Goal: Task Accomplishment & Management: Complete application form

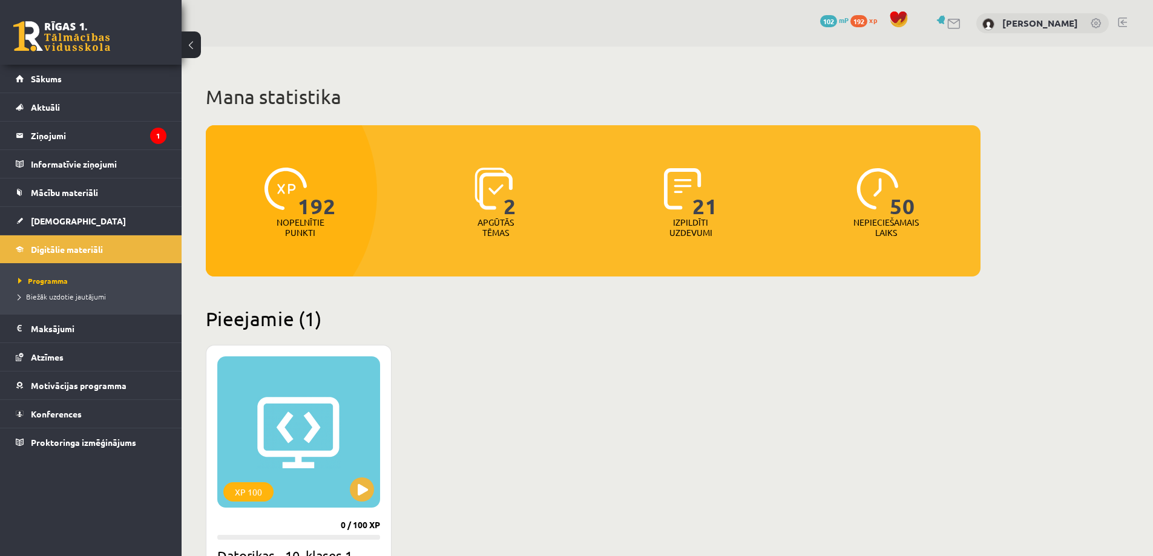
scroll to position [242, 0]
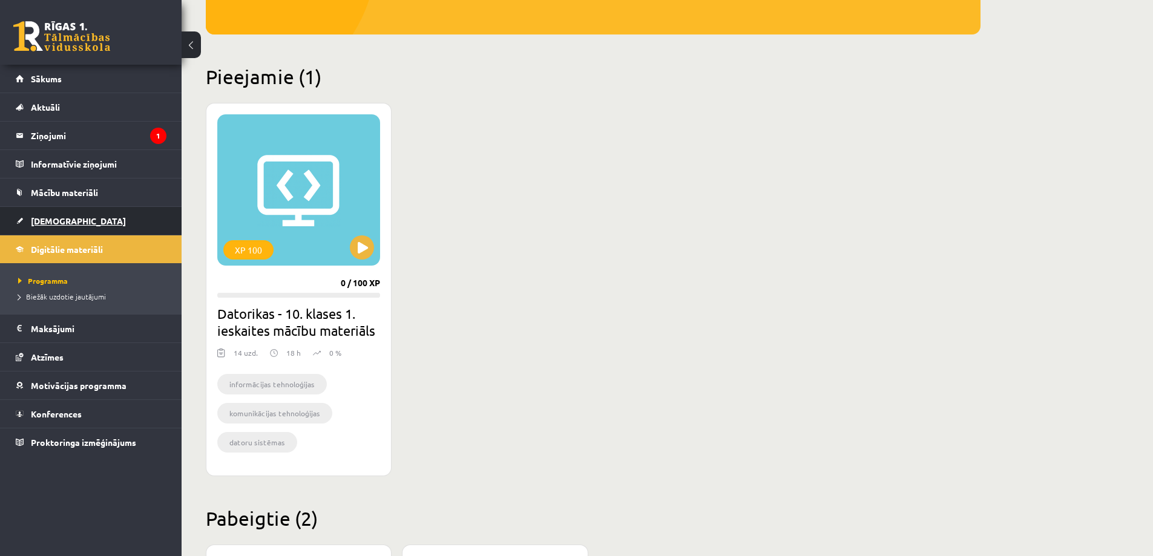
click at [56, 226] on link "[DEMOGRAPHIC_DATA]" at bounding box center [91, 221] width 151 height 28
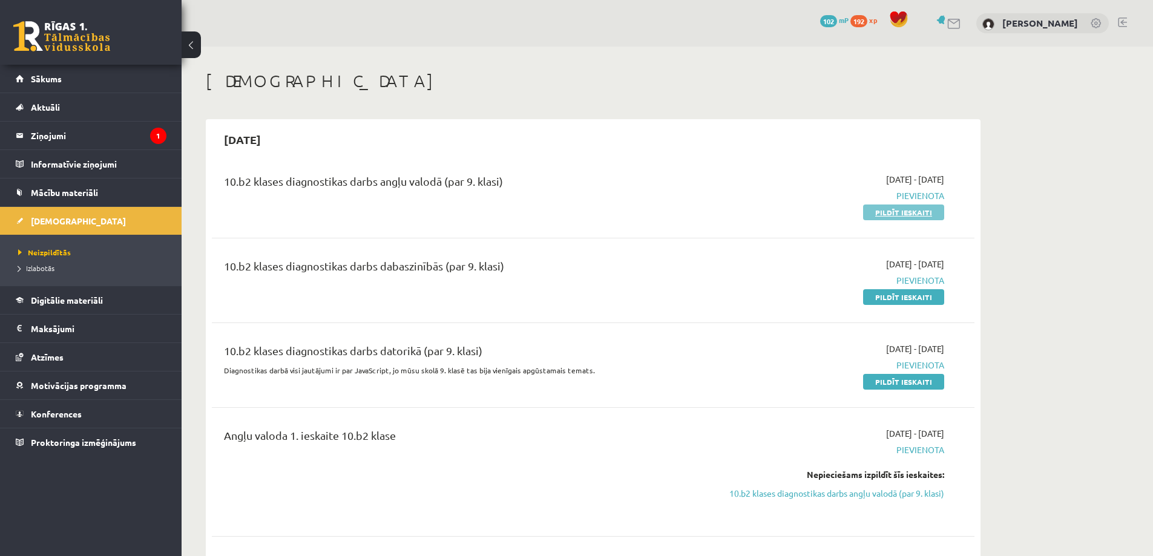
click at [898, 208] on link "Pildīt ieskaiti" at bounding box center [903, 213] width 81 height 16
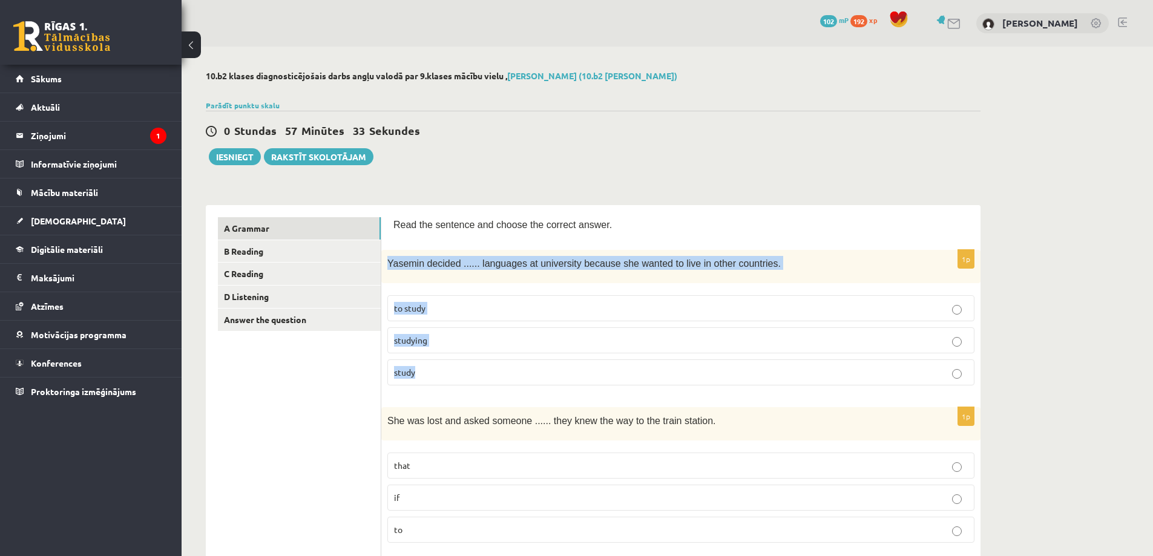
drag, startPoint x: 388, startPoint y: 259, endPoint x: 457, endPoint y: 377, distance: 136.7
click at [457, 377] on div "1p Yasemin decided ...... languages at university because she wanted to live in…" at bounding box center [680, 322] width 599 height 145
copy div "Yasemin decided ...... languages at university because she wanted to live in ot…"
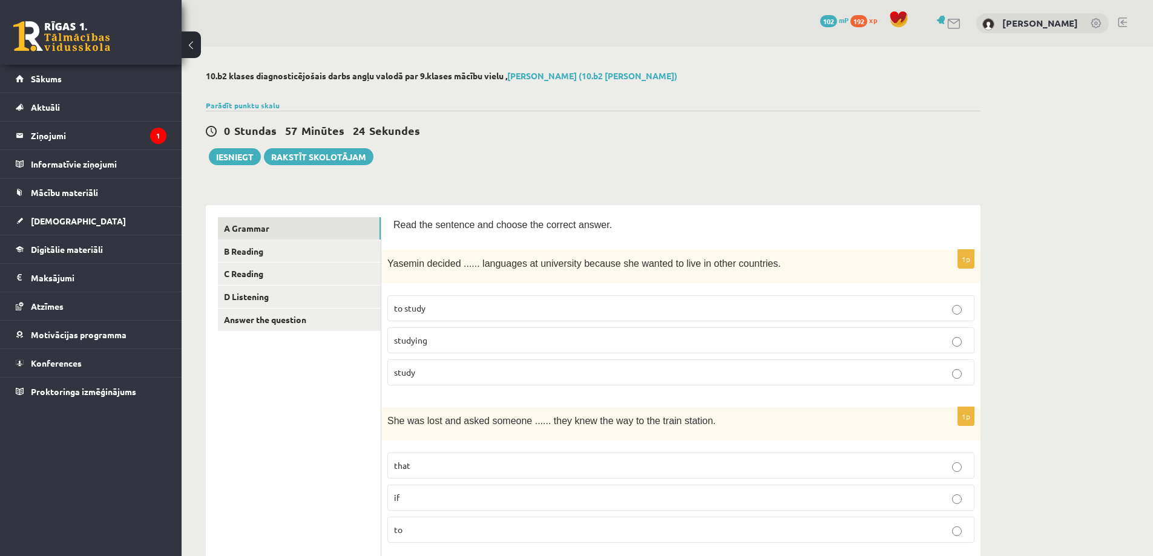
click at [395, 312] on span "to study" at bounding box center [409, 308] width 31 height 11
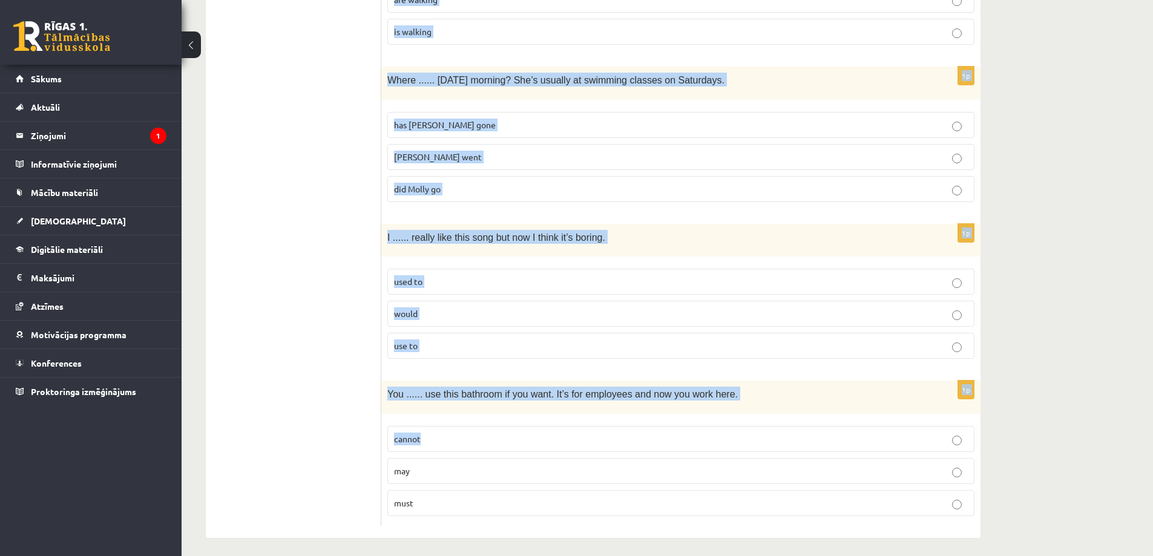
scroll to position [2857, 0]
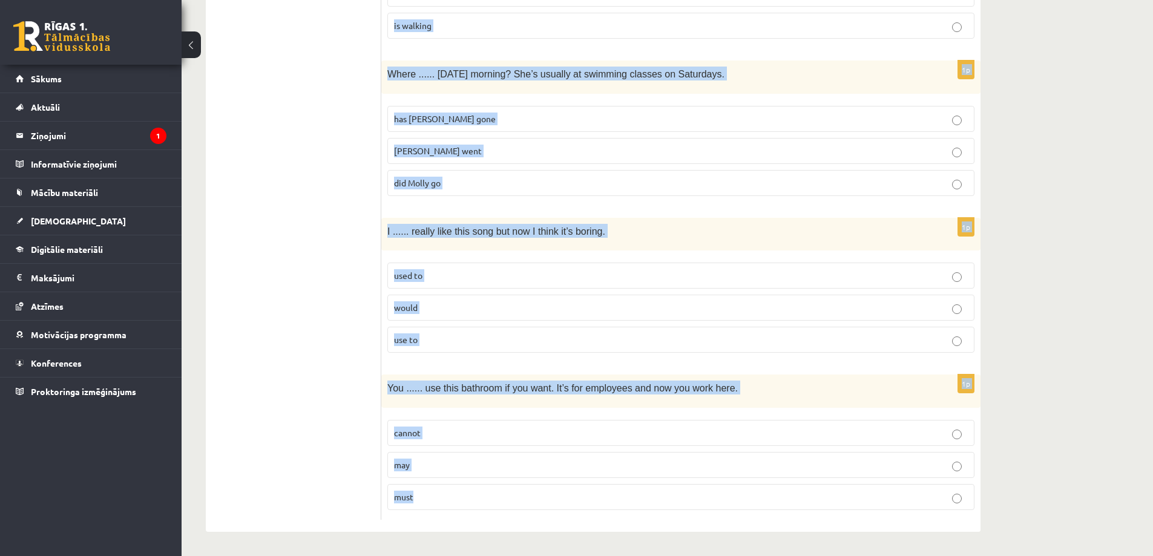
drag, startPoint x: 387, startPoint y: 355, endPoint x: 725, endPoint y: 490, distance: 363.2
copy form "She was lost and asked someone ...... they knew the way to the train station. t…"
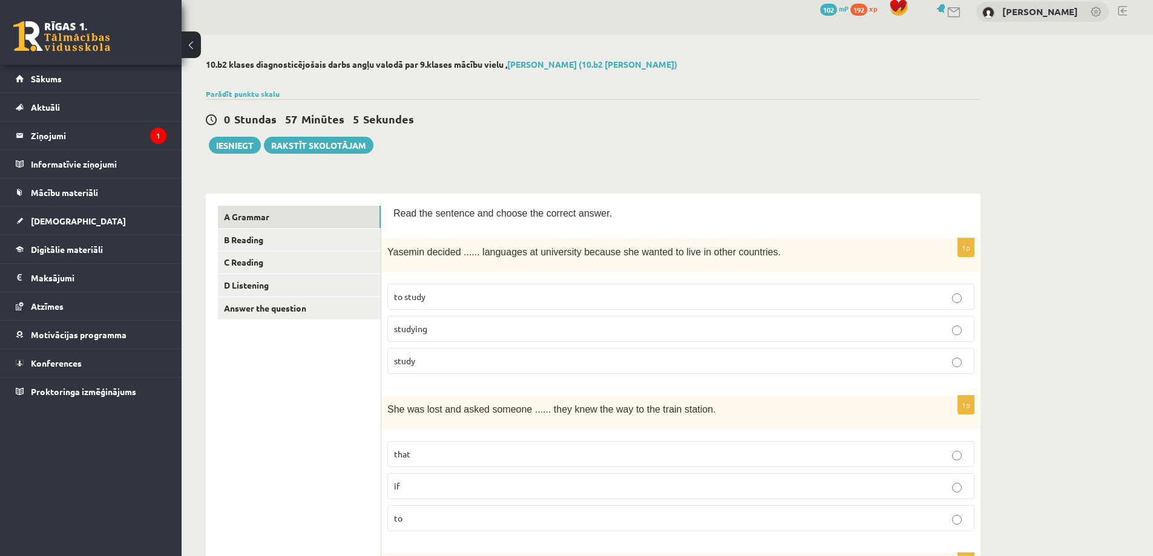
scroll to position [254, 0]
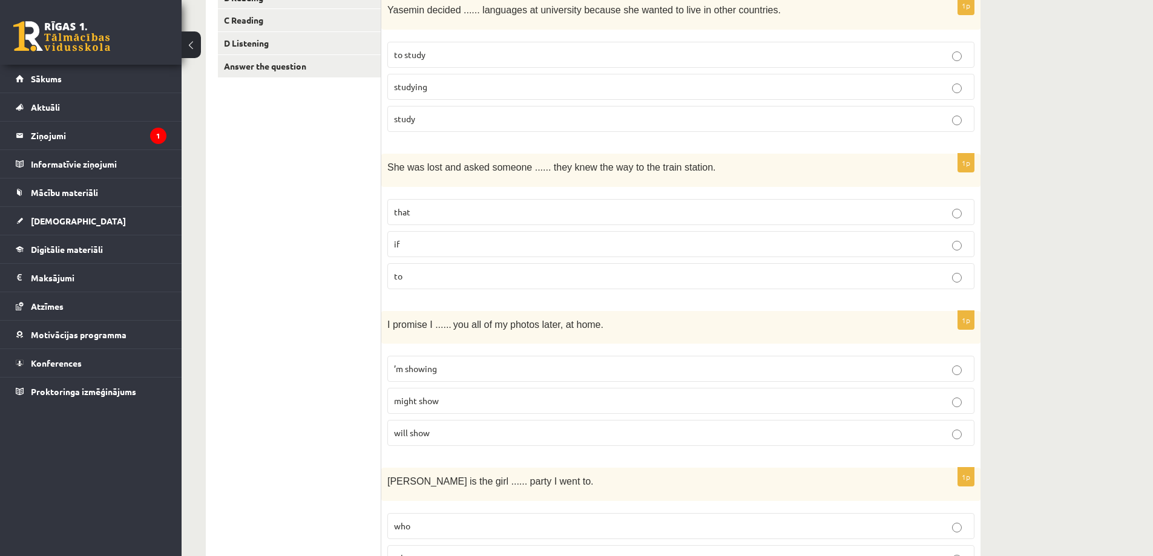
click at [395, 251] on label "if" at bounding box center [680, 244] width 587 height 26
click at [458, 442] on label "will show" at bounding box center [680, 433] width 587 height 26
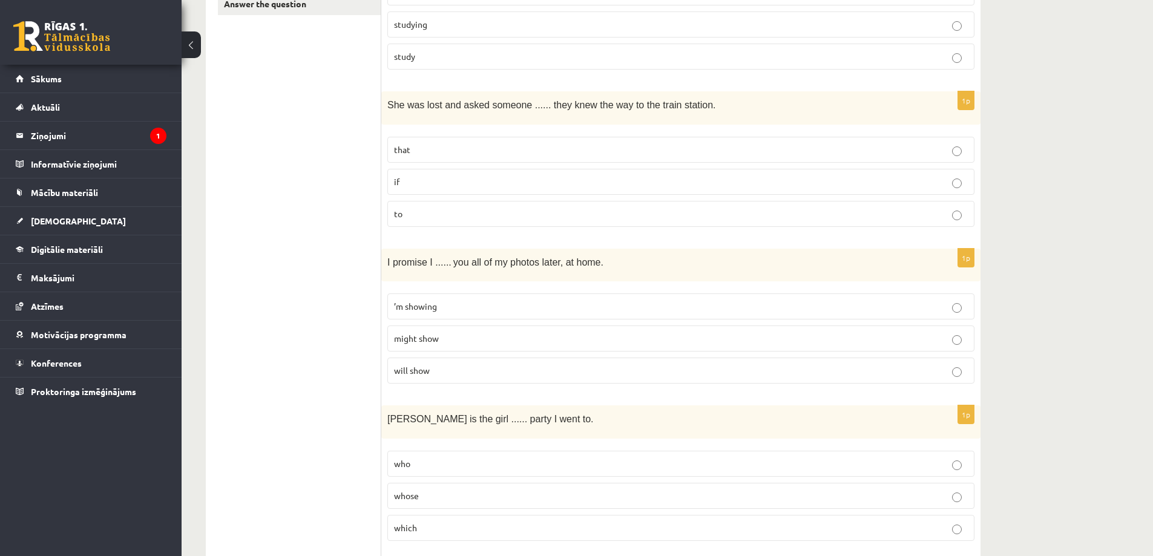
scroll to position [435, 0]
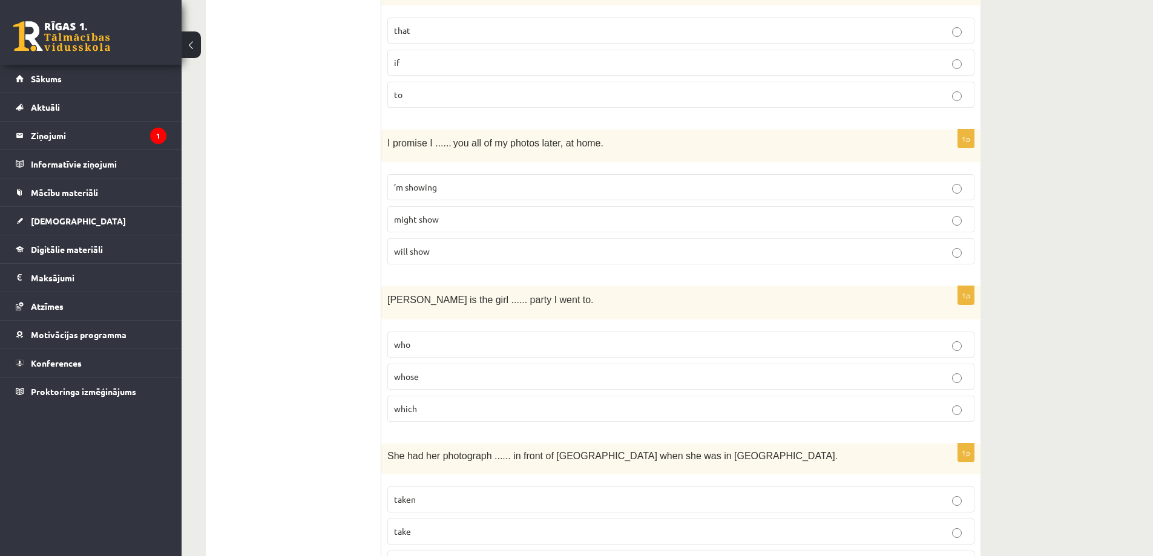
click at [407, 378] on span "whose" at bounding box center [406, 376] width 25 height 11
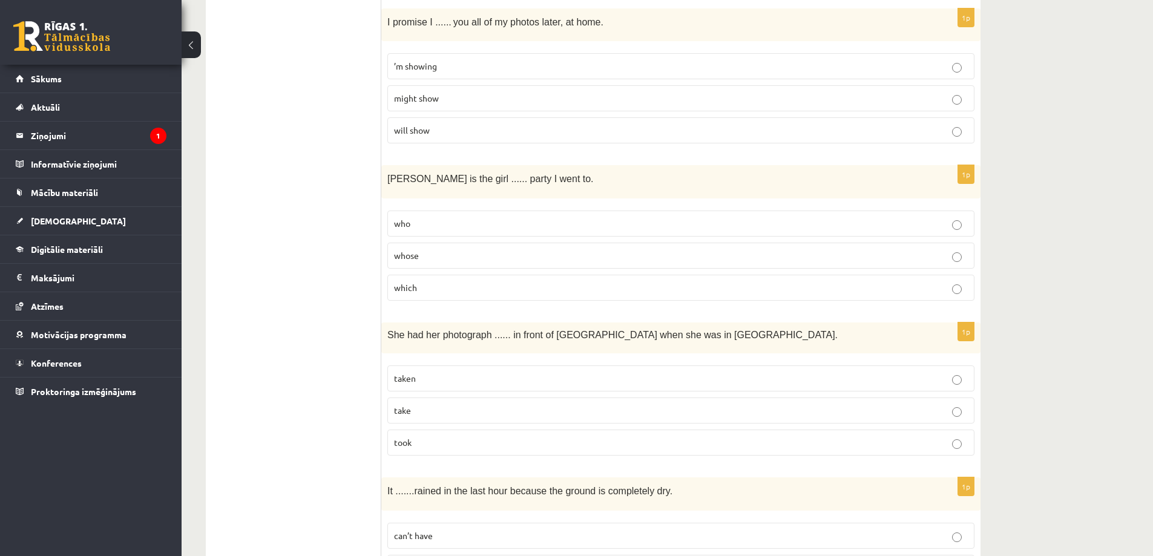
click at [434, 378] on p "taken" at bounding box center [681, 378] width 574 height 13
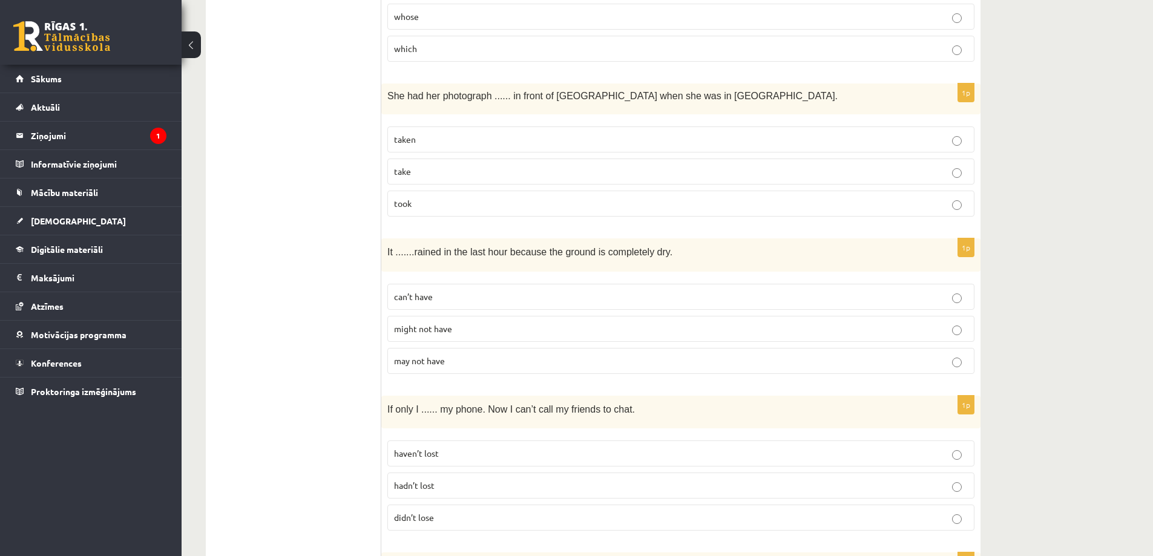
scroll to position [798, 0]
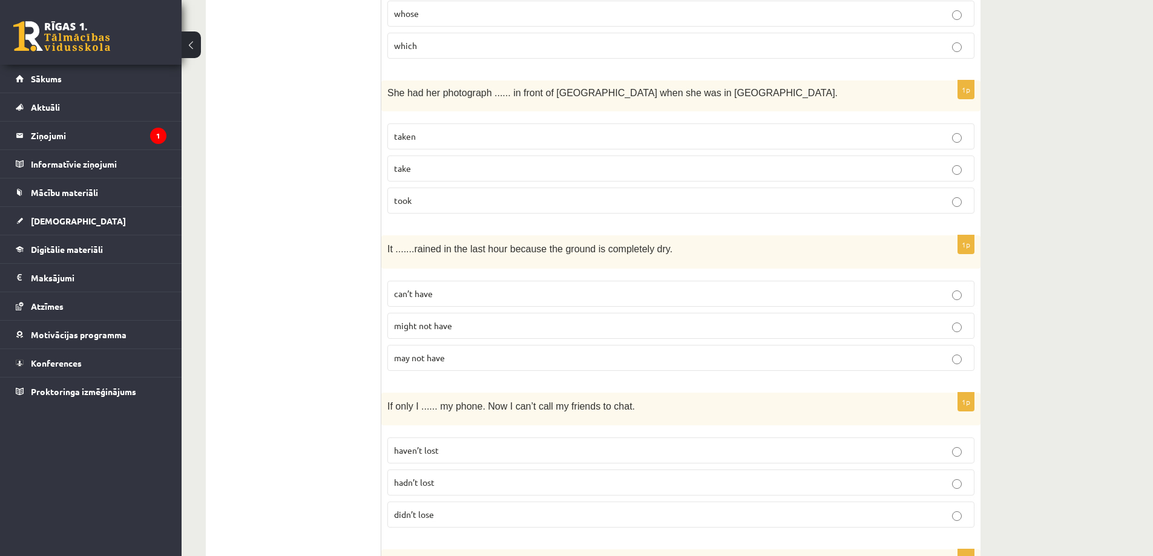
click at [414, 300] on p "can’t have" at bounding box center [681, 294] width 574 height 13
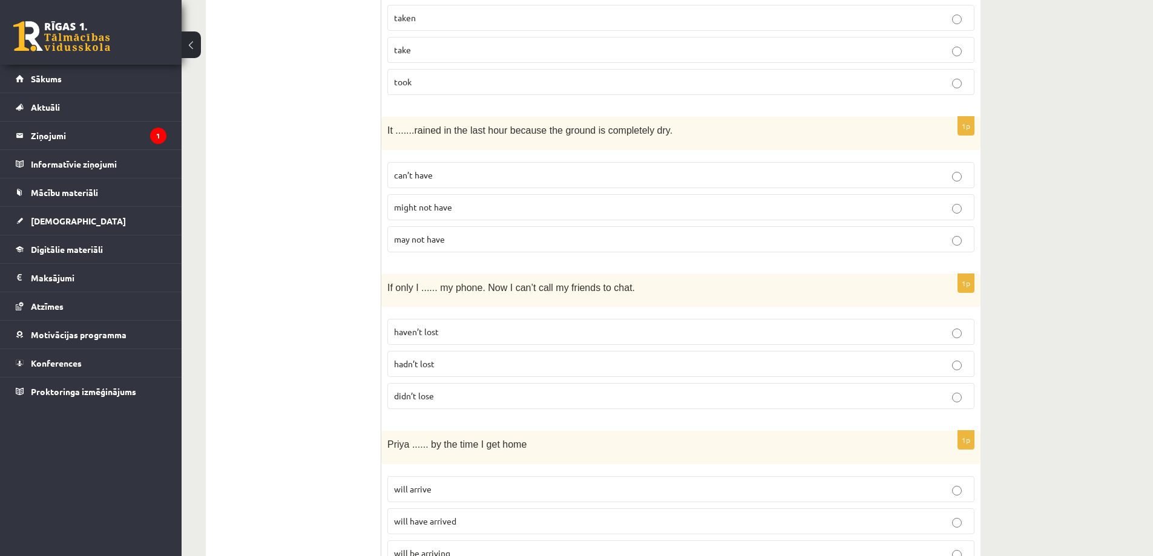
scroll to position [920, 0]
drag, startPoint x: 406, startPoint y: 366, endPoint x: 410, endPoint y: 375, distance: 10.3
click at [407, 366] on span "hadn’t lost" at bounding box center [414, 361] width 41 height 11
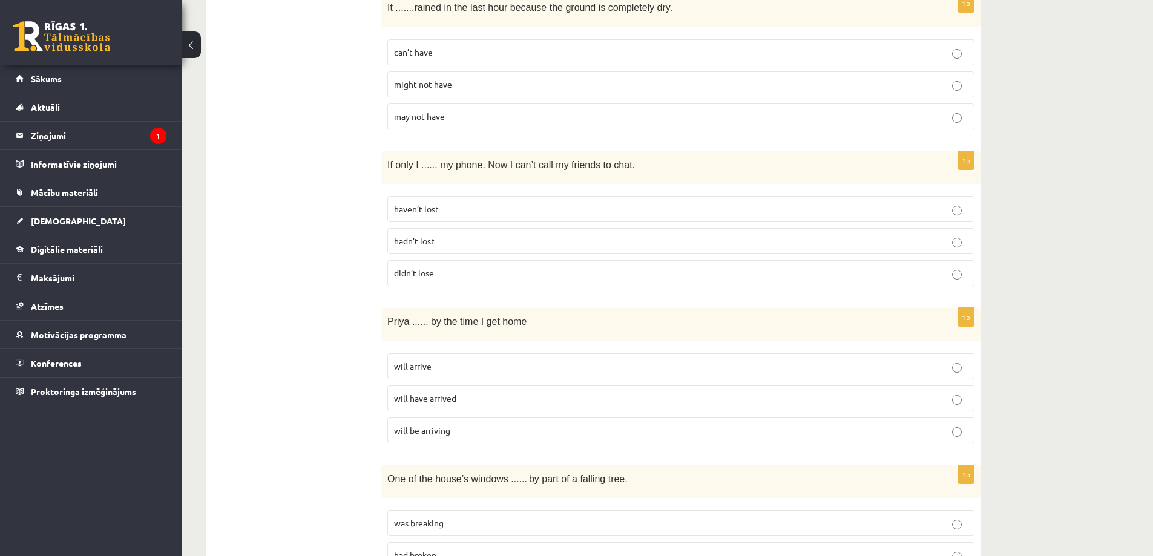
scroll to position [1041, 0]
click at [439, 400] on span "will have arrived" at bounding box center [425, 397] width 62 height 11
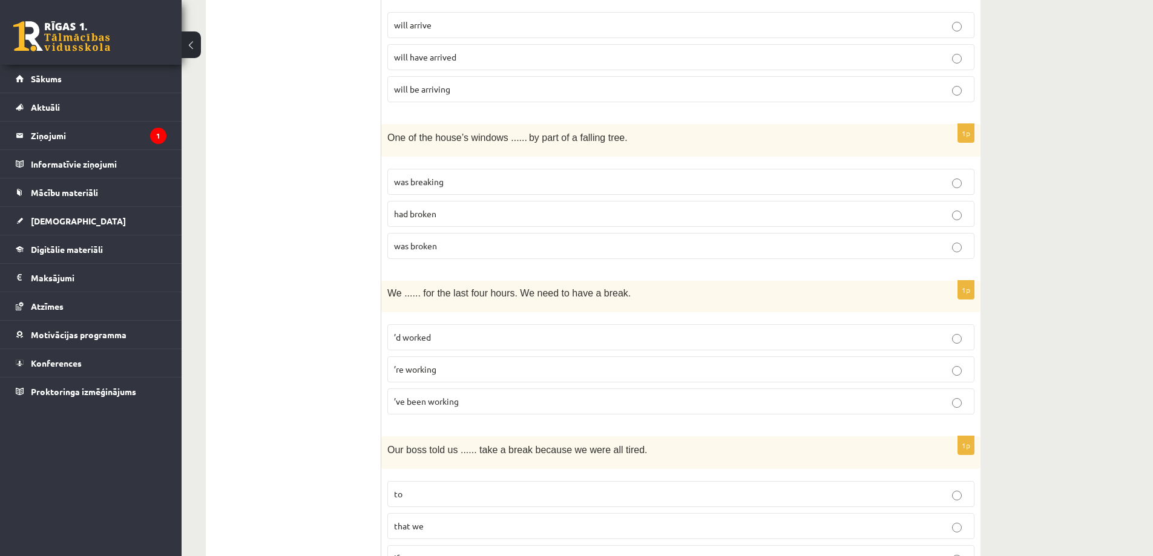
scroll to position [1404, 0]
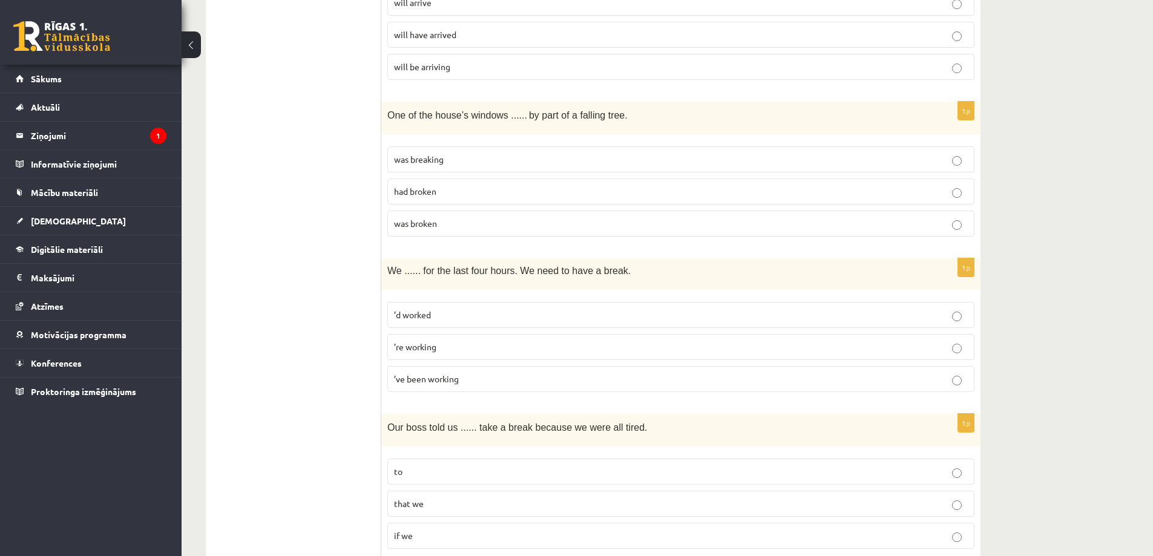
click at [446, 228] on p "was broken" at bounding box center [681, 223] width 574 height 13
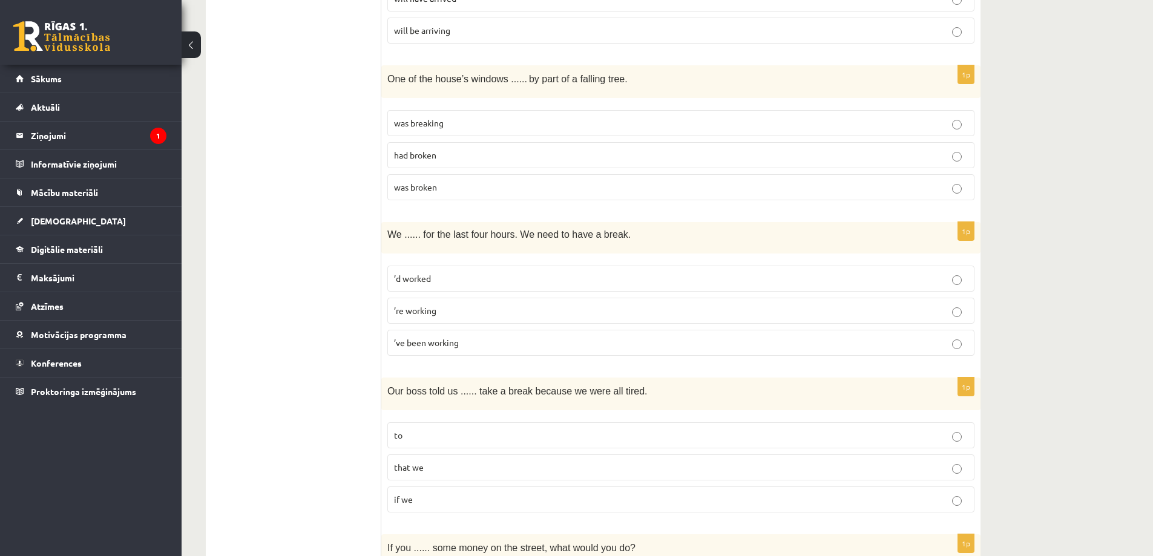
scroll to position [1464, 0]
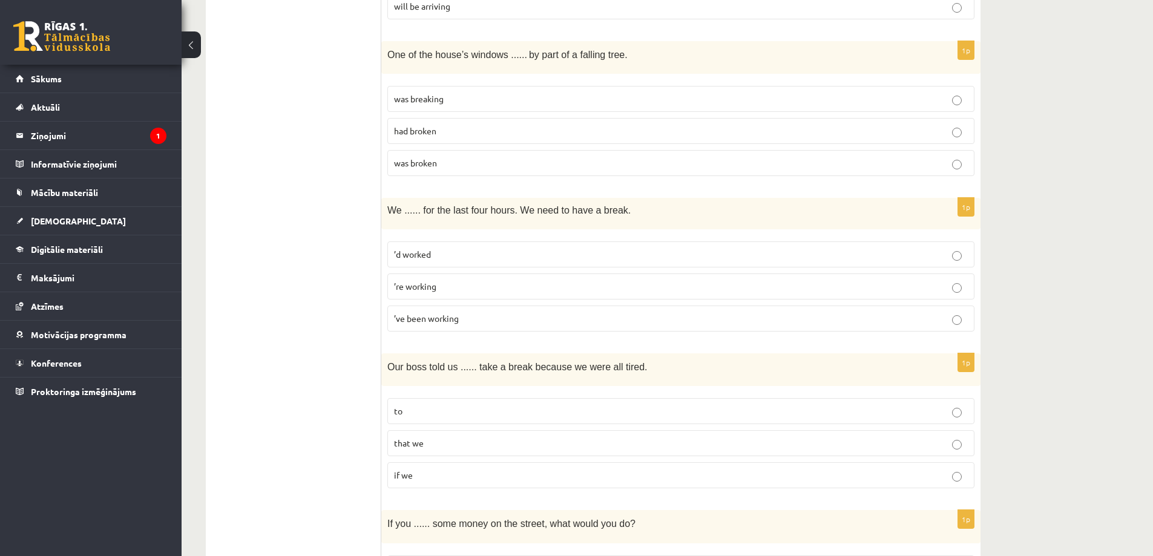
drag, startPoint x: 403, startPoint y: 318, endPoint x: 388, endPoint y: 378, distance: 62.3
click at [402, 333] on fieldset "’d worked ’re working ’ve been working" at bounding box center [680, 285] width 587 height 100
click at [420, 329] on label "’ve been working" at bounding box center [680, 319] width 587 height 26
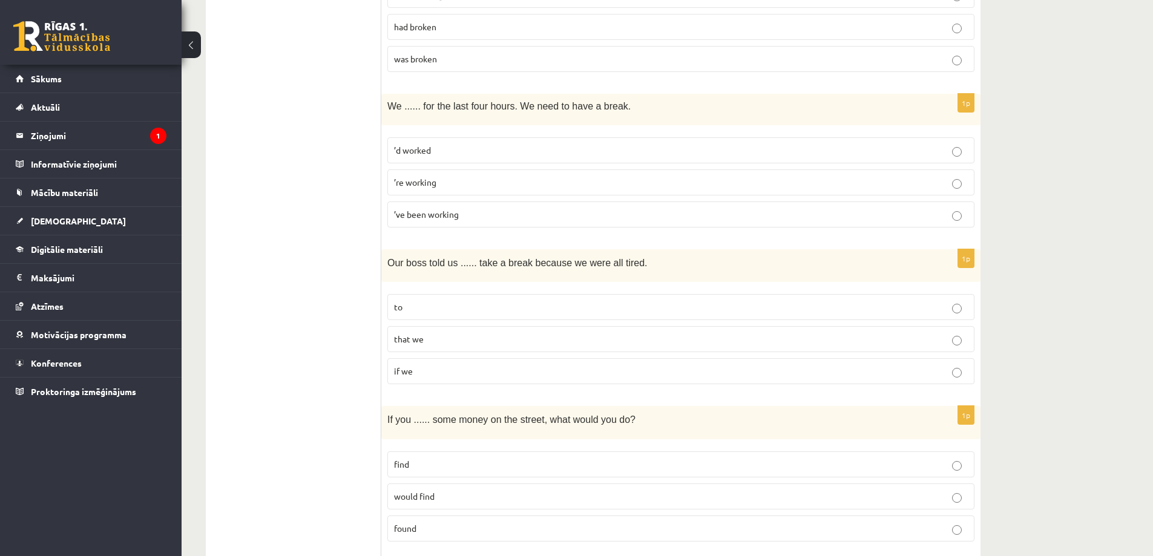
scroll to position [1585, 0]
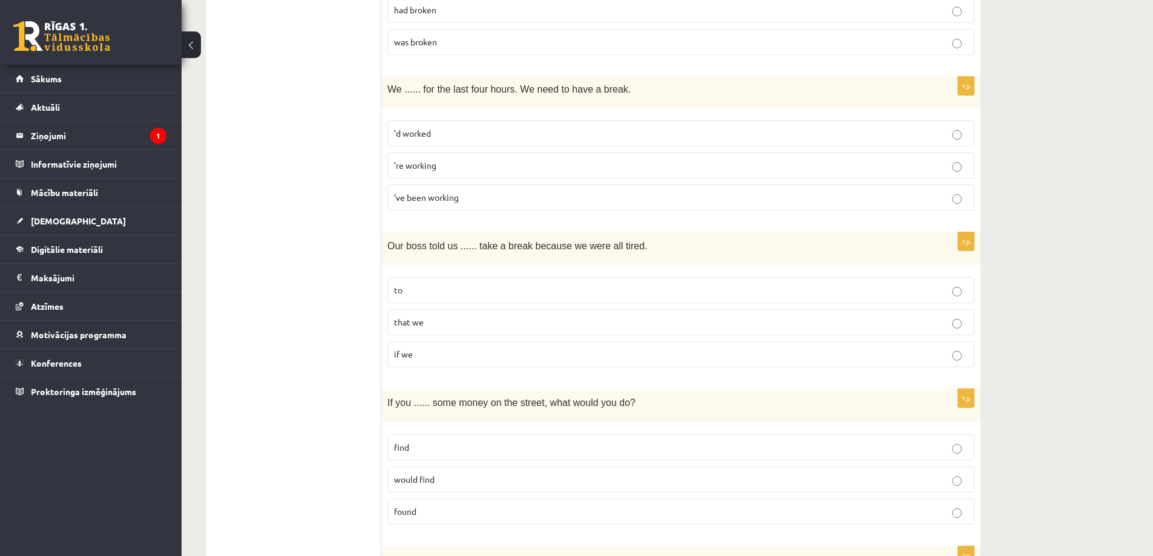
drag, startPoint x: 395, startPoint y: 306, endPoint x: 408, endPoint y: 287, distance: 23.2
click at [396, 302] on fieldset "to that we if we" at bounding box center [680, 321] width 587 height 100
click at [408, 287] on p "to" at bounding box center [681, 290] width 574 height 13
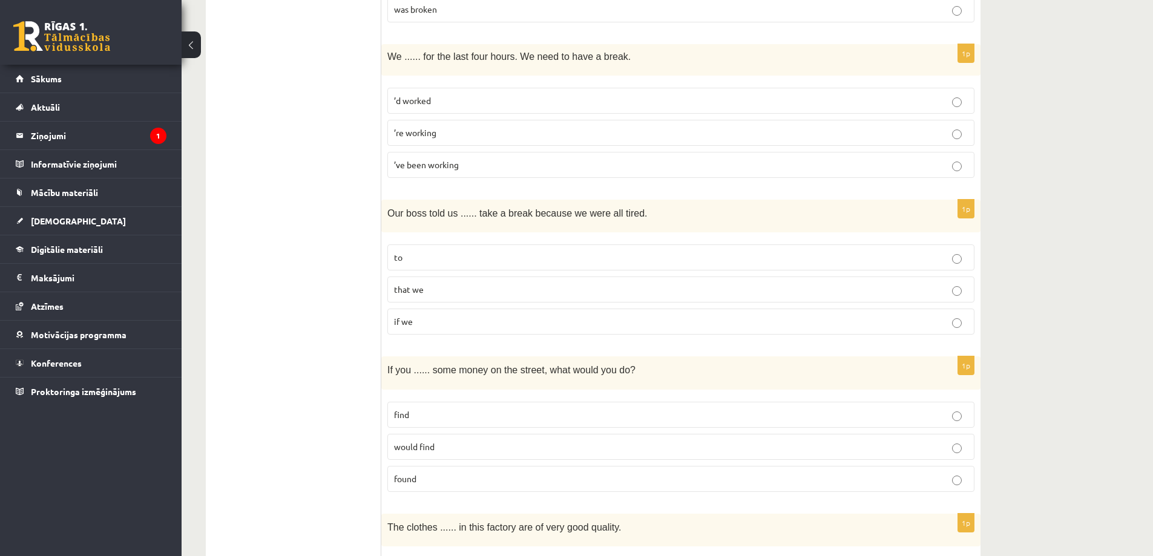
scroll to position [1706, 0]
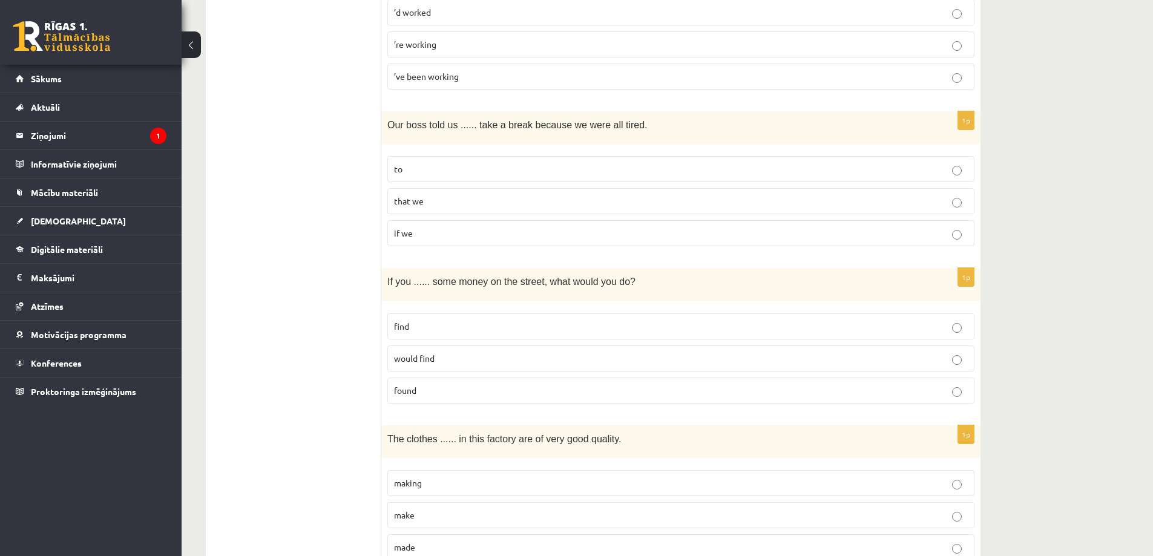
click at [424, 400] on label "found" at bounding box center [680, 391] width 587 height 26
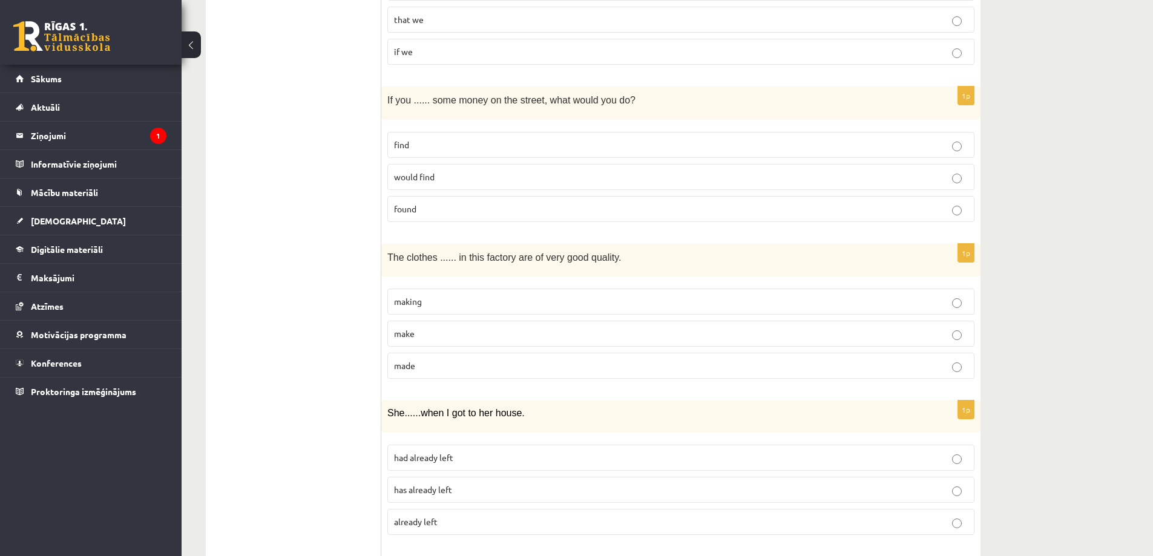
click at [434, 363] on p "made" at bounding box center [681, 366] width 574 height 13
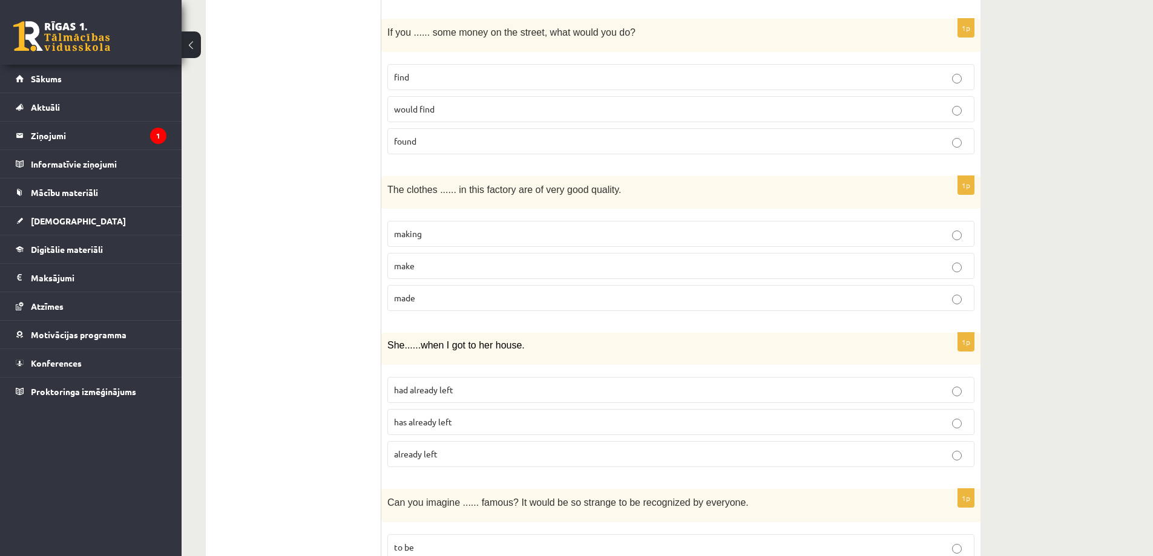
scroll to position [2070, 0]
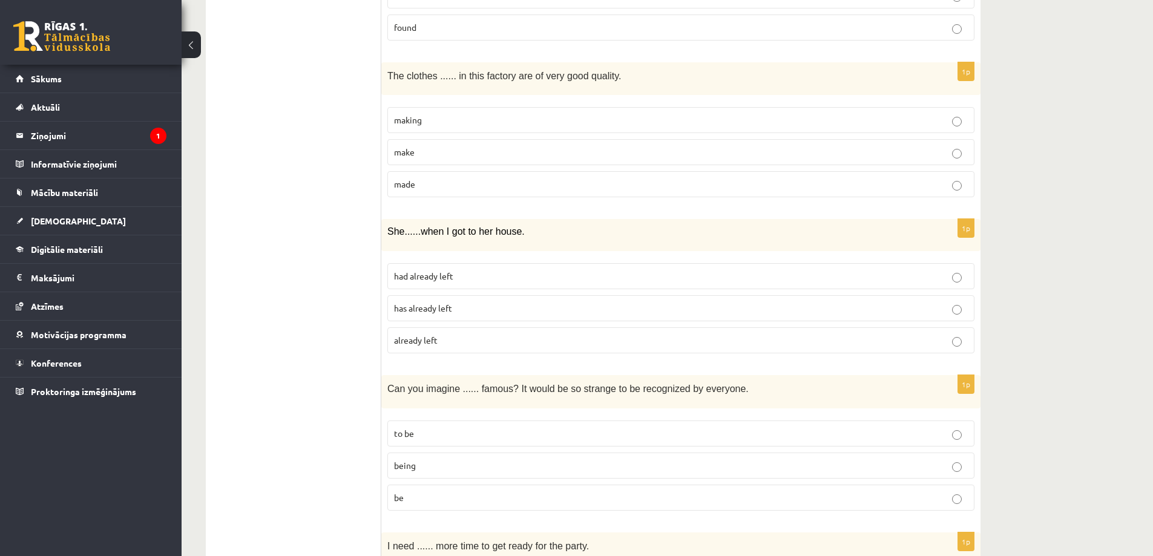
click at [441, 281] on span "had already left" at bounding box center [423, 276] width 59 height 11
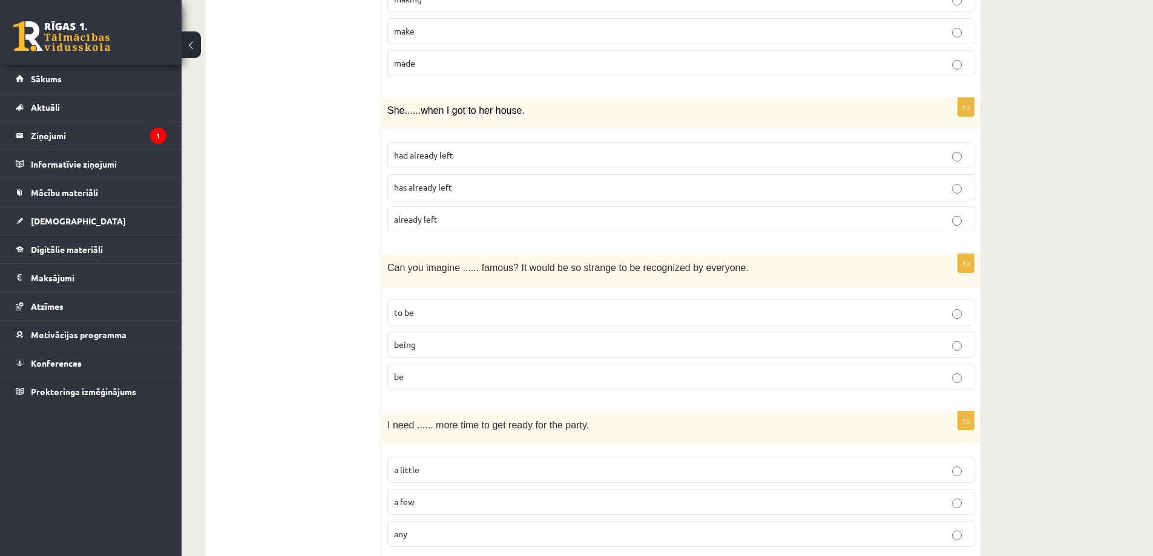
click at [424, 347] on p "being" at bounding box center [681, 344] width 574 height 13
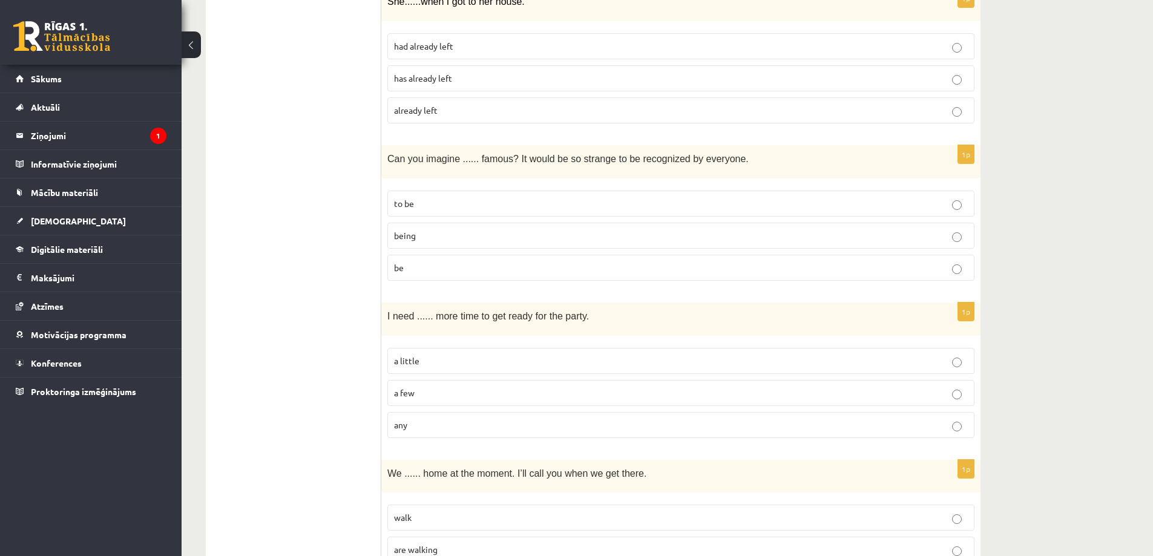
scroll to position [2312, 0]
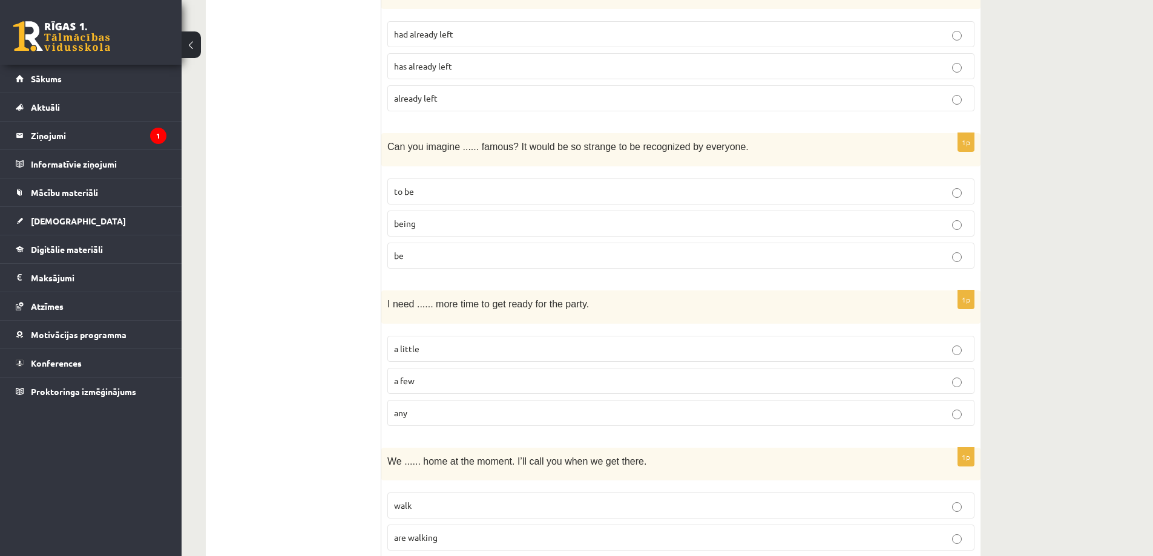
click at [427, 341] on label "a little" at bounding box center [680, 349] width 587 height 26
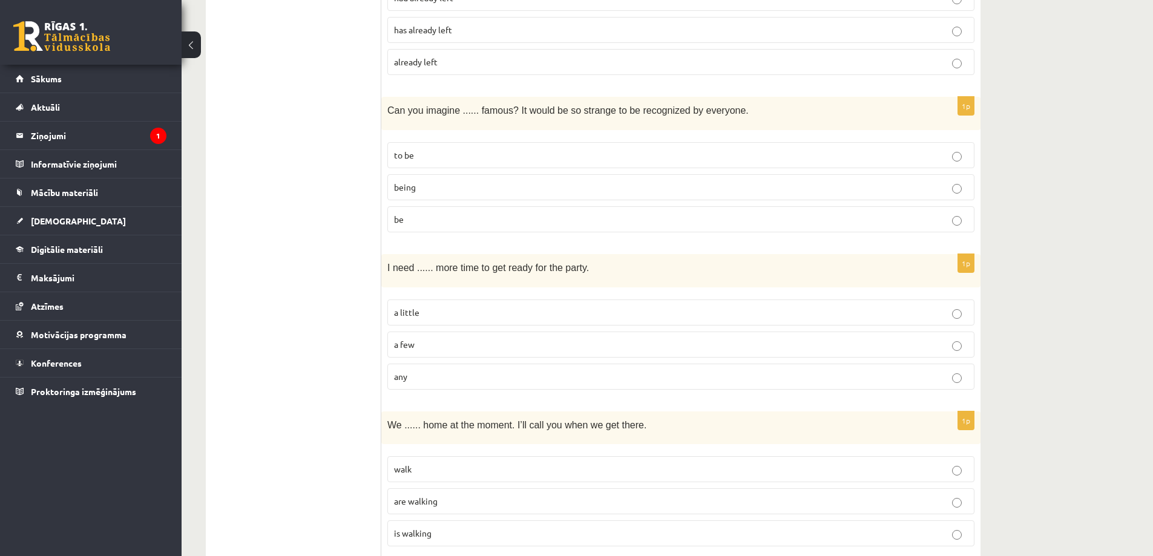
scroll to position [2372, 0]
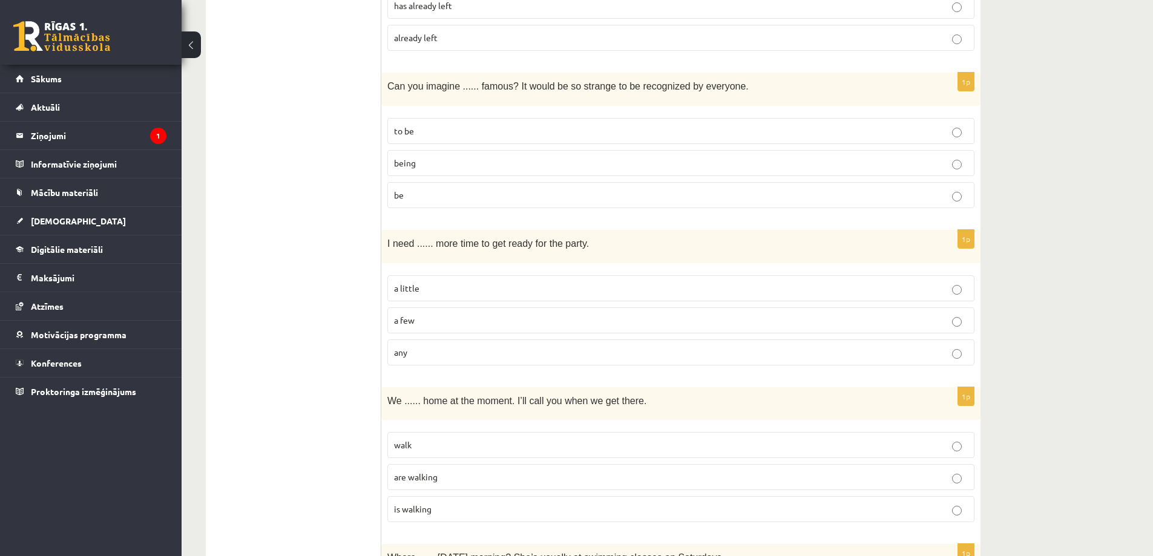
click at [430, 485] on label "are walking" at bounding box center [680, 477] width 587 height 26
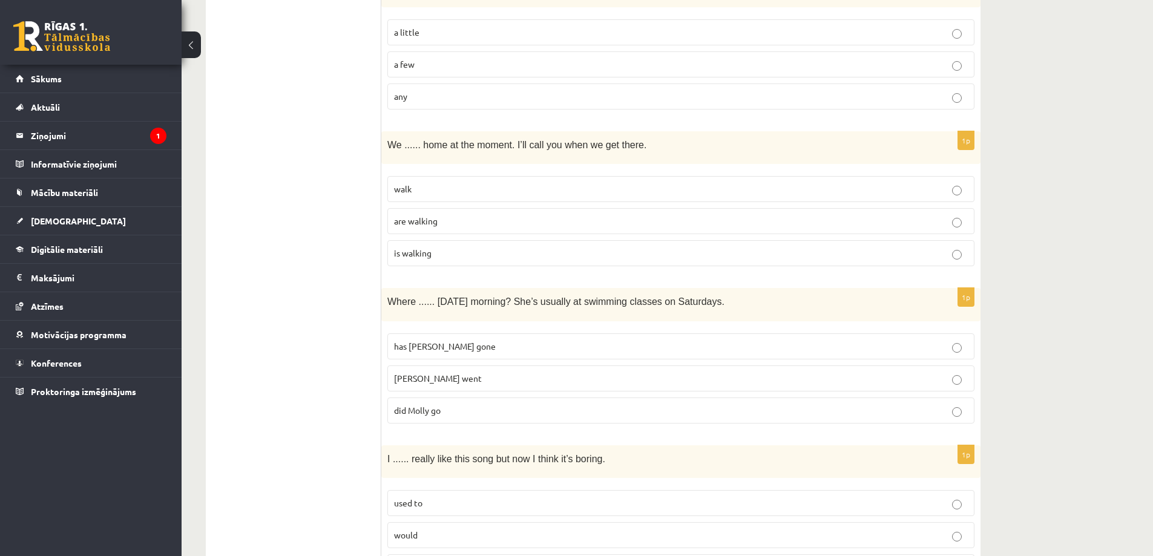
scroll to position [2675, 0]
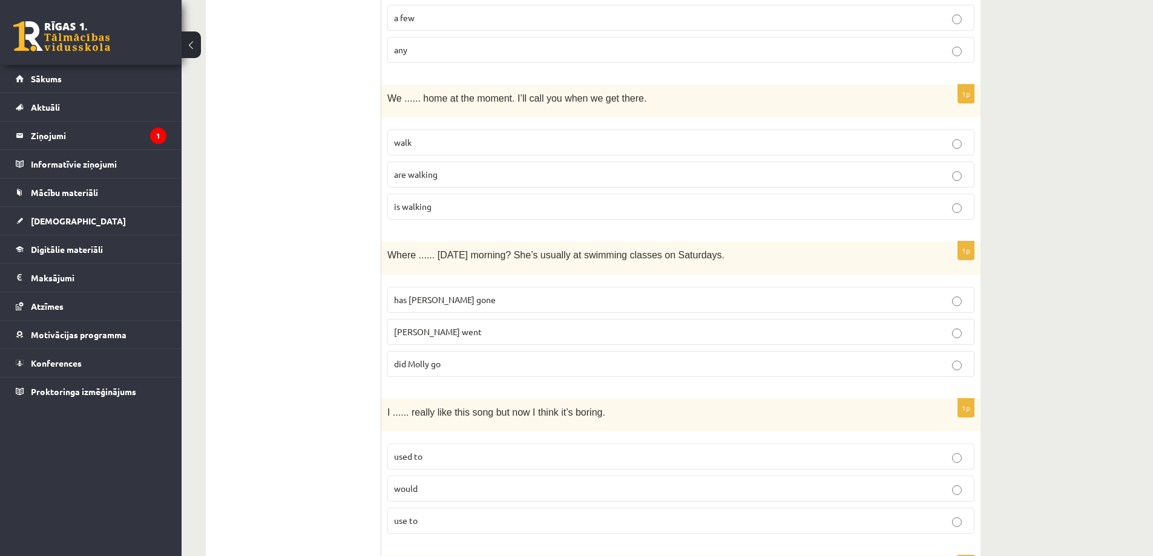
click at [409, 362] on span "did Molly go" at bounding box center [417, 363] width 47 height 11
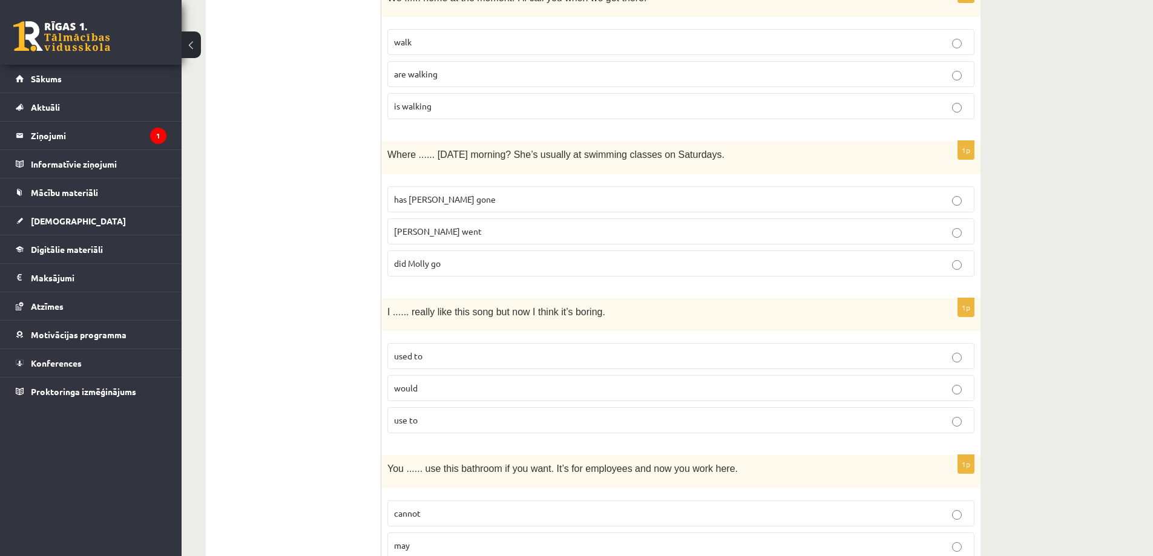
scroll to position [2857, 0]
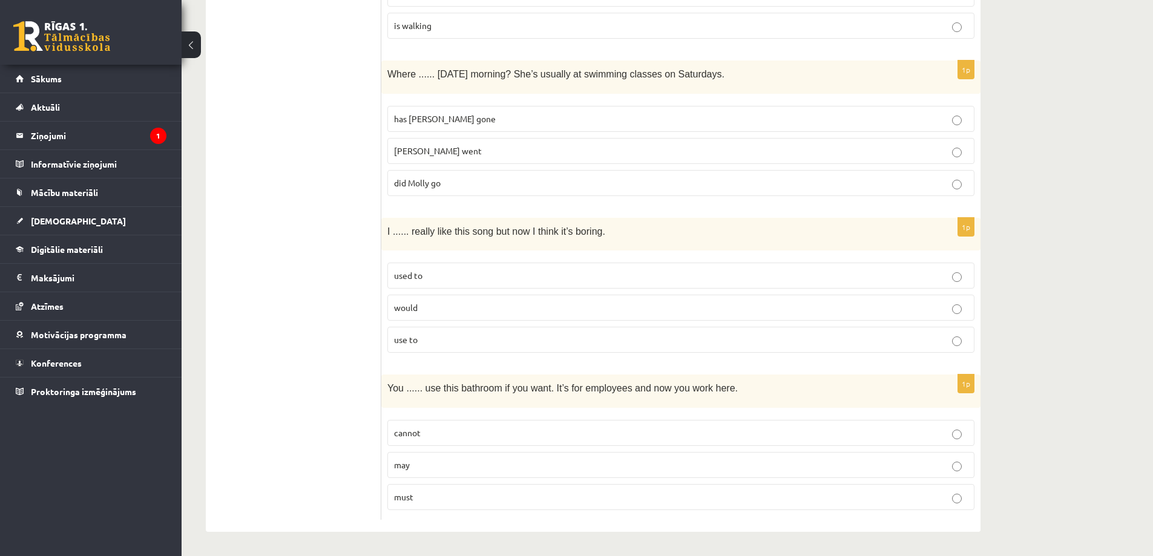
click at [444, 337] on p "use to" at bounding box center [681, 340] width 574 height 13
click at [406, 473] on label "may" at bounding box center [680, 465] width 587 height 26
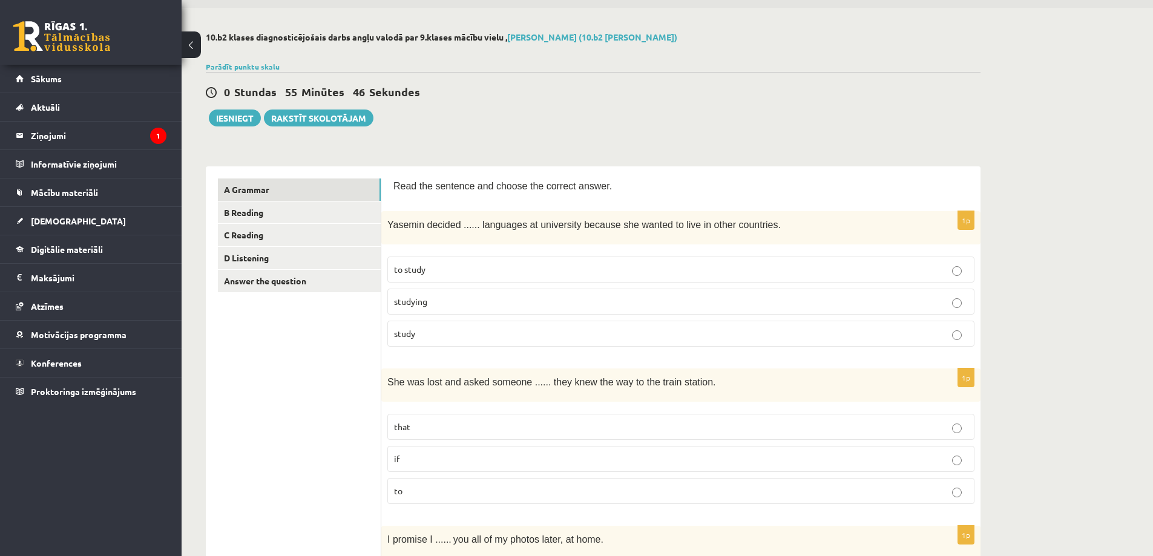
scroll to position [0, 0]
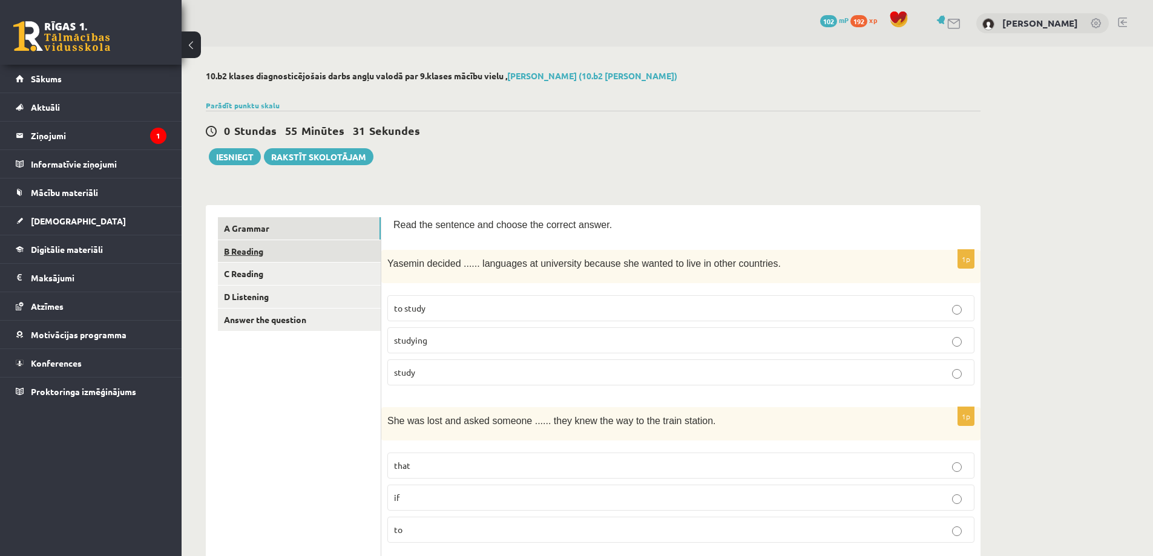
click at [317, 251] on link "B Reading" at bounding box center [299, 251] width 163 height 22
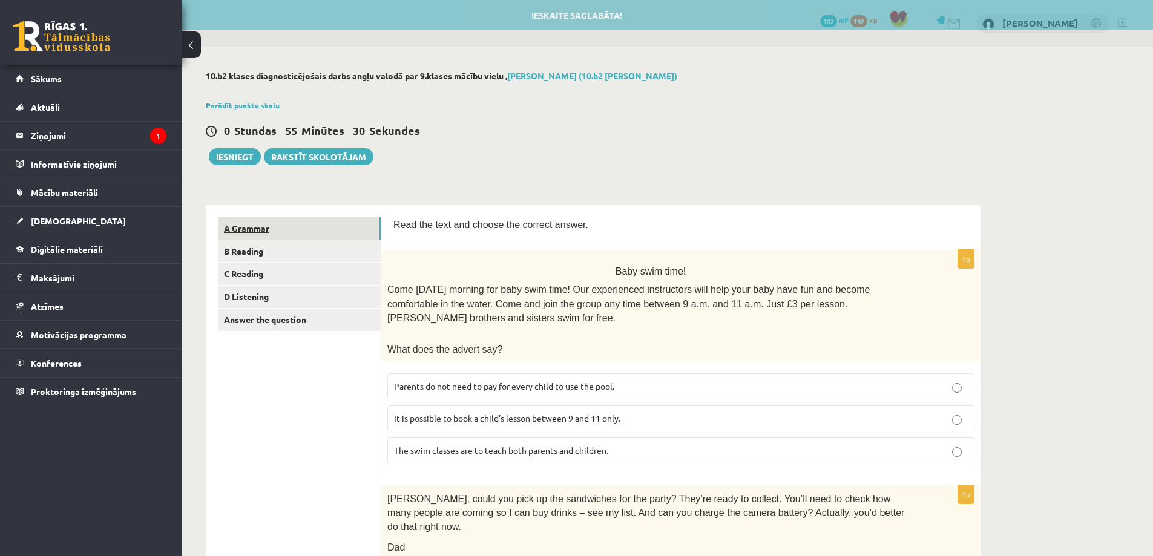
click at [311, 223] on link "A Grammar" at bounding box center [299, 228] width 163 height 22
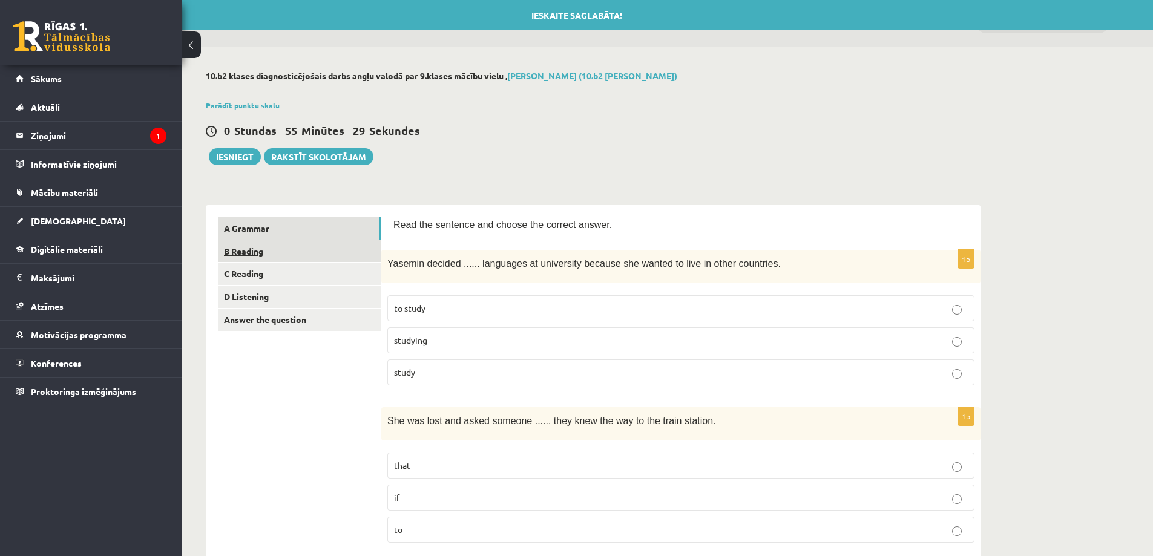
click at [320, 251] on link "B Reading" at bounding box center [299, 251] width 163 height 22
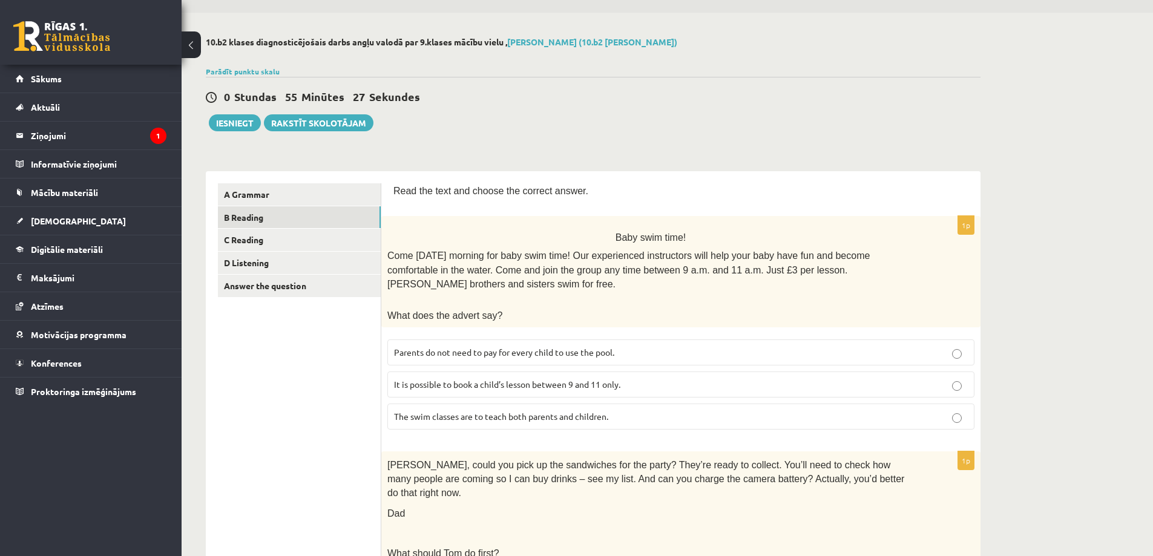
scroll to position [61, 0]
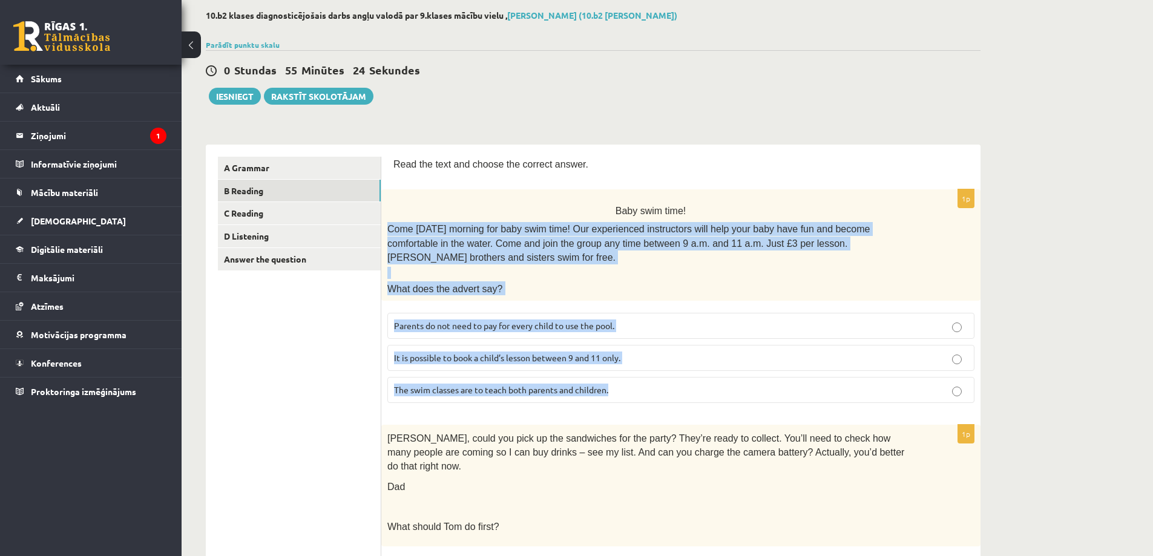
drag, startPoint x: 388, startPoint y: 225, endPoint x: 639, endPoint y: 384, distance: 297.4
click at [639, 384] on div "1p Baby swim time! Come on Sunday morning for baby swim time! Our experienced i…" at bounding box center [680, 300] width 599 height 223
copy div "Come on Sunday morning for baby swim time! Our experienced instructors will hel…"
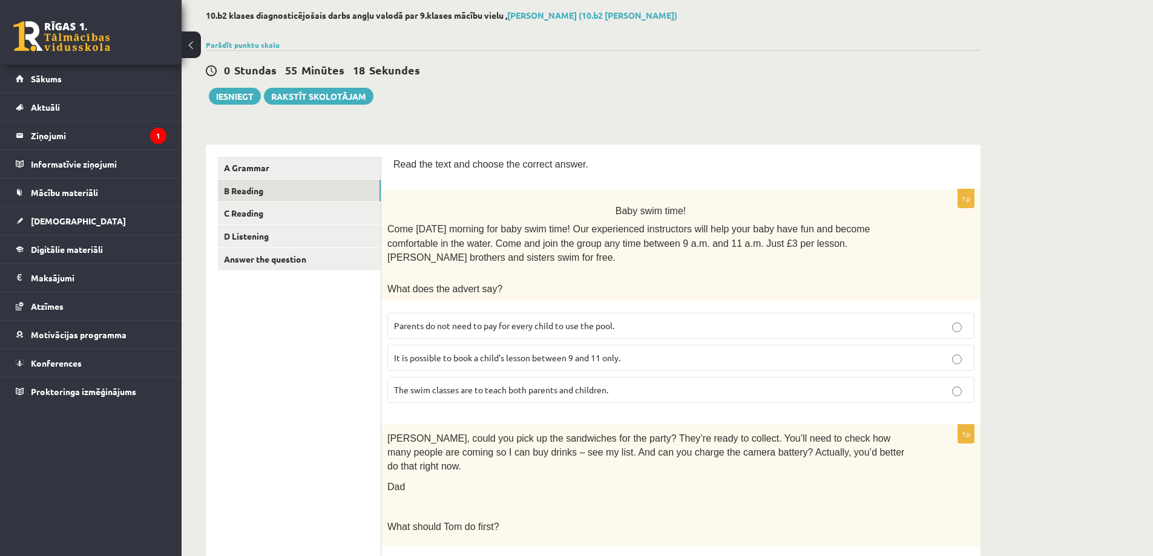
click at [398, 320] on span "Parents do not need to pay for every child to use the pool." at bounding box center [504, 325] width 220 height 11
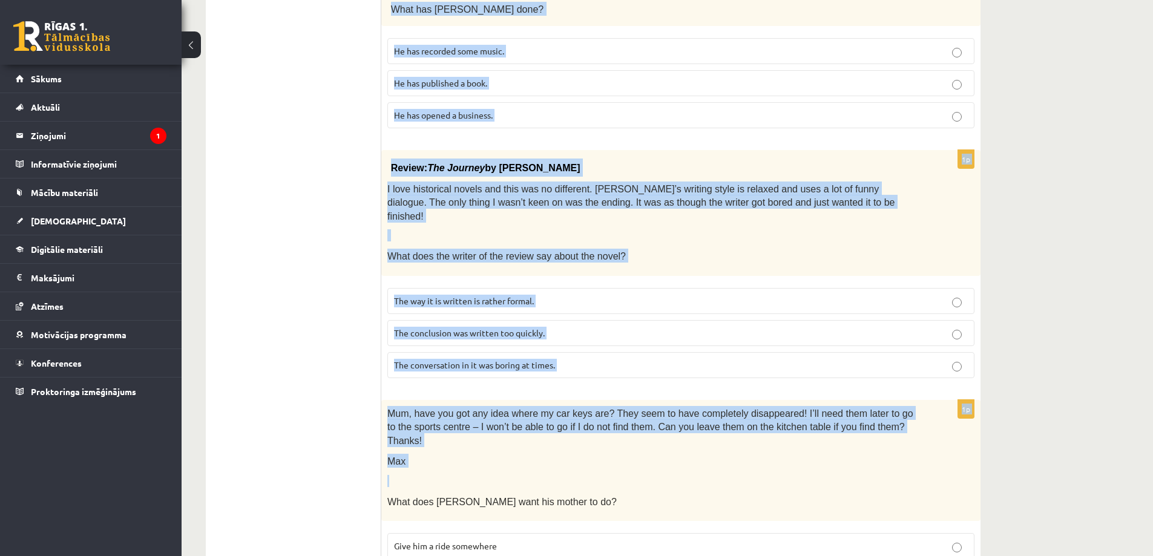
scroll to position [1142, 0]
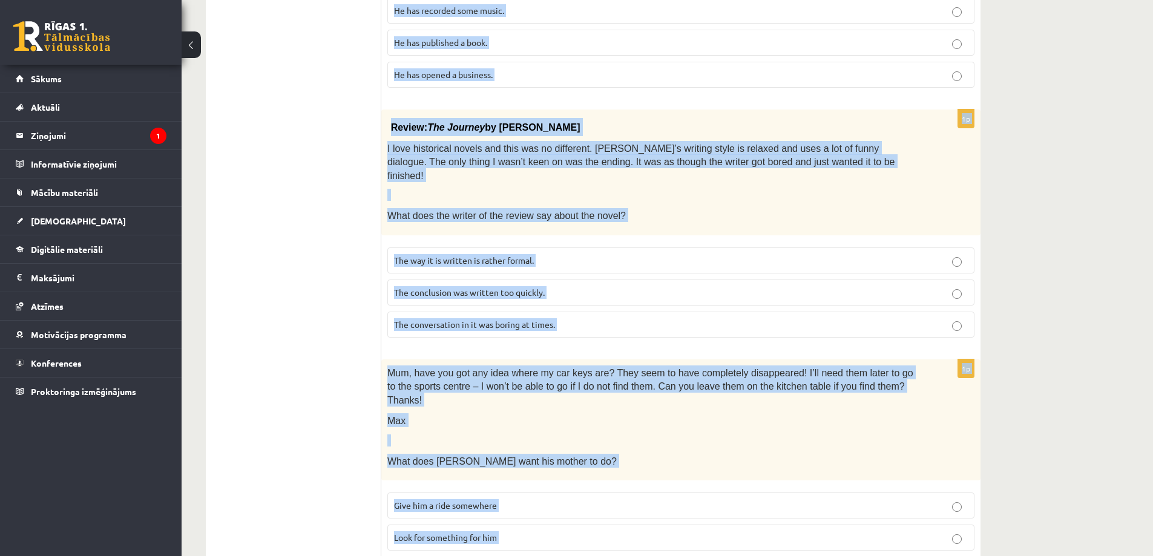
drag, startPoint x: 388, startPoint y: 184, endPoint x: 541, endPoint y: 502, distance: 353.1
copy form "Tom, could you pick up the sandwiches for the party? They’re ready to collect. …"
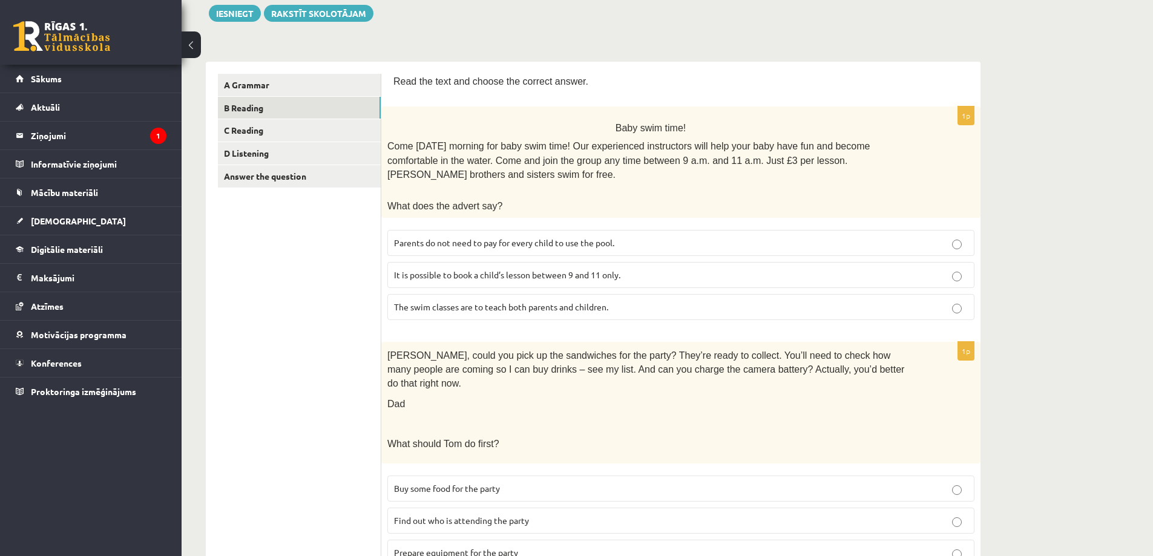
scroll to position [294, 0]
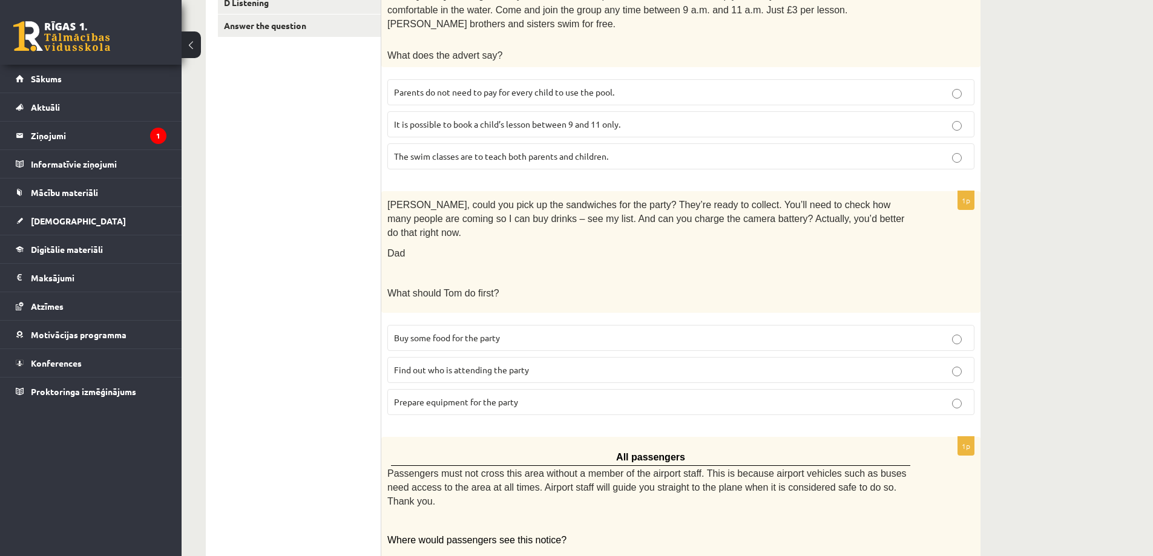
click at [426, 396] on p "Prepare equipment for the party" at bounding box center [681, 402] width 574 height 13
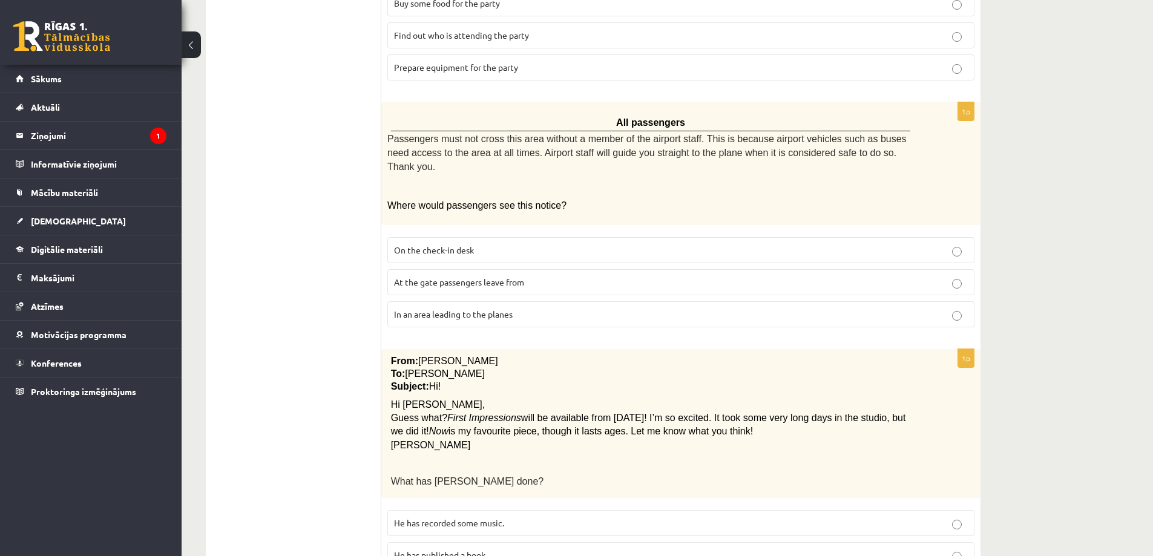
scroll to position [597, 0]
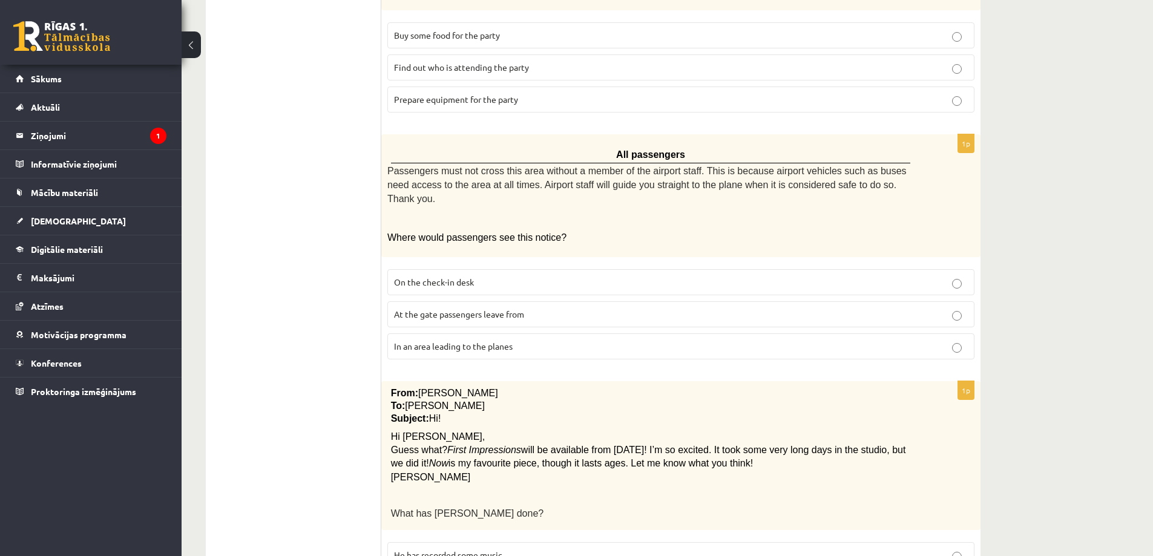
click at [395, 341] on span "In an area leading to the planes" at bounding box center [453, 346] width 119 height 11
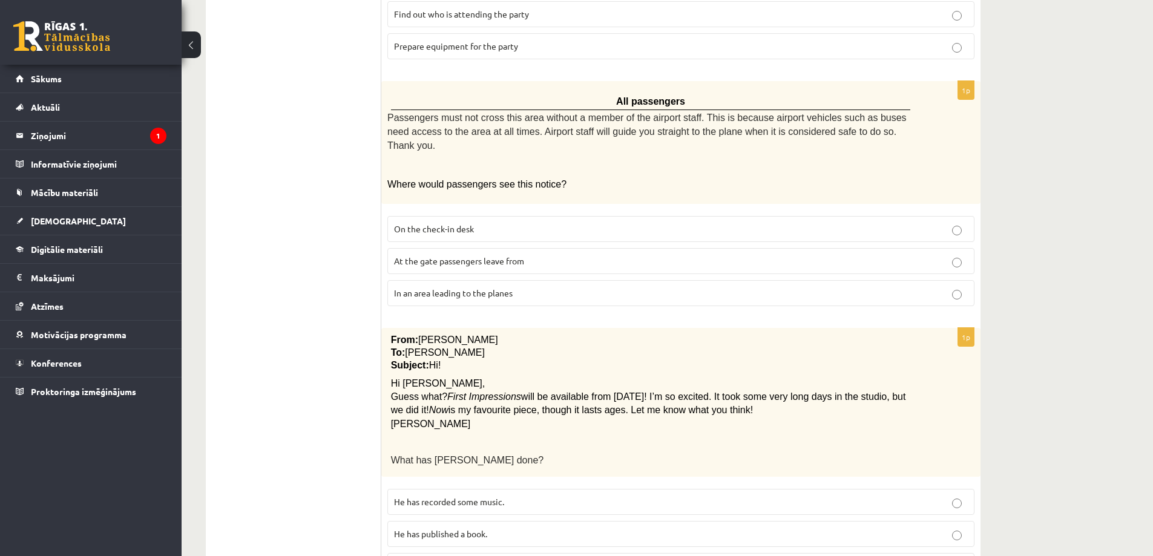
scroll to position [718, 0]
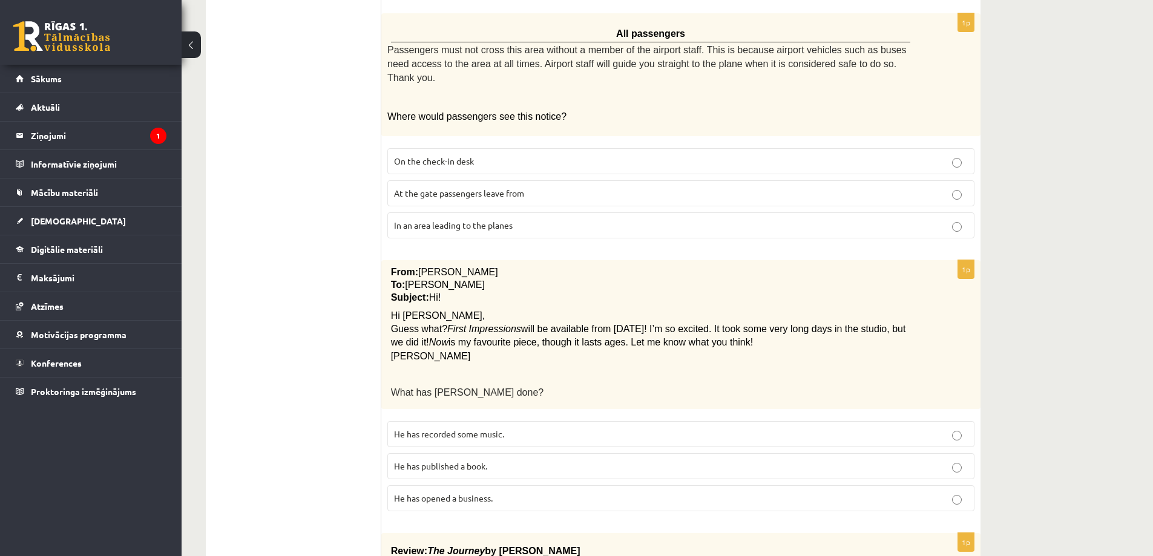
click at [412, 428] on p "He has recorded some music." at bounding box center [681, 434] width 574 height 13
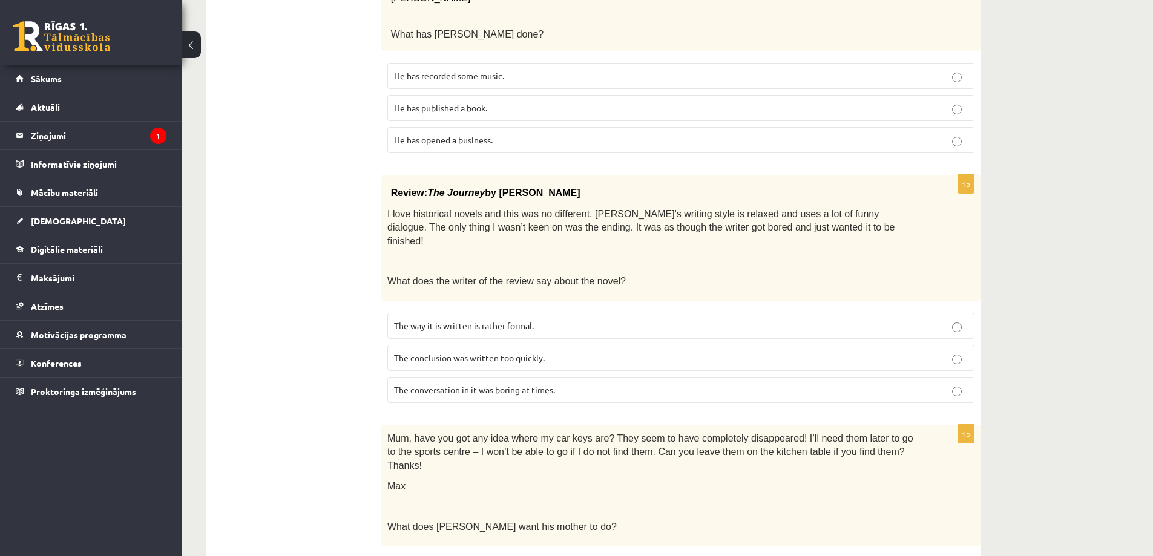
scroll to position [1081, 0]
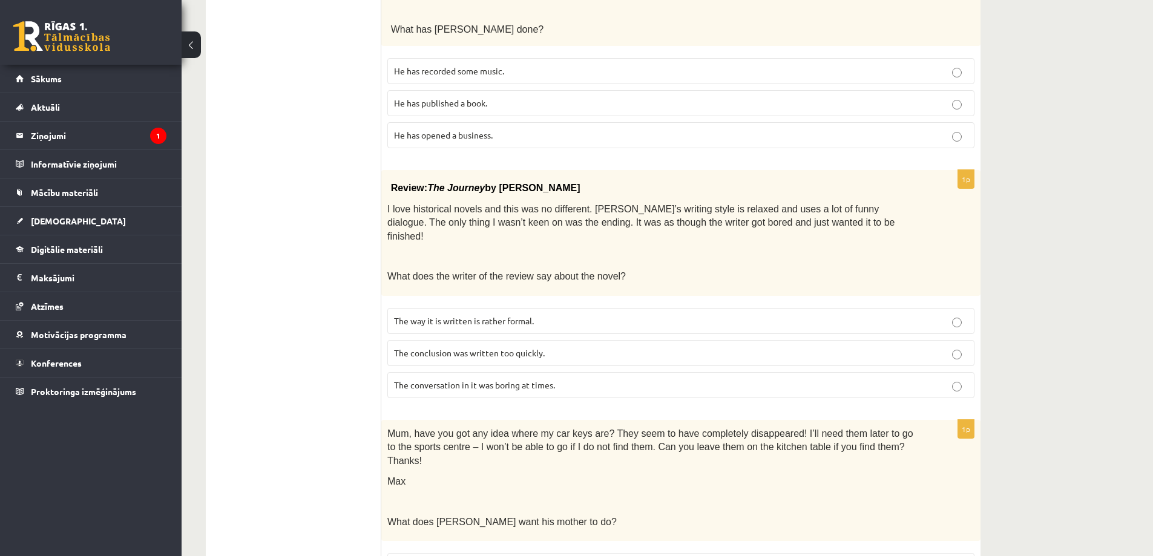
click at [403, 347] on span "The conclusion was written too quickly." at bounding box center [469, 352] width 151 height 11
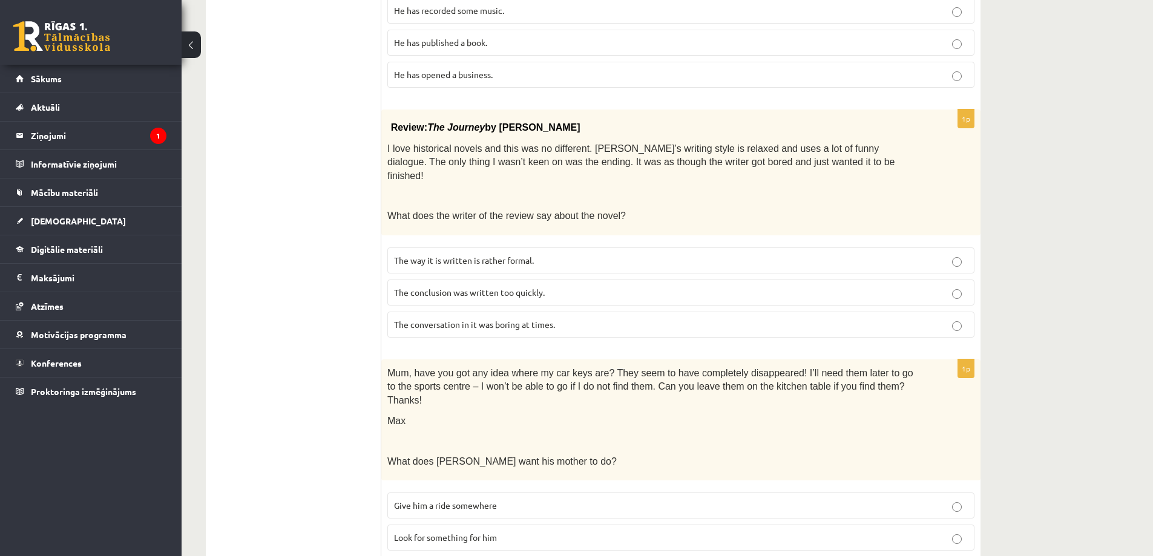
click at [430, 531] on p "Look for something for him" at bounding box center [681, 537] width 574 height 13
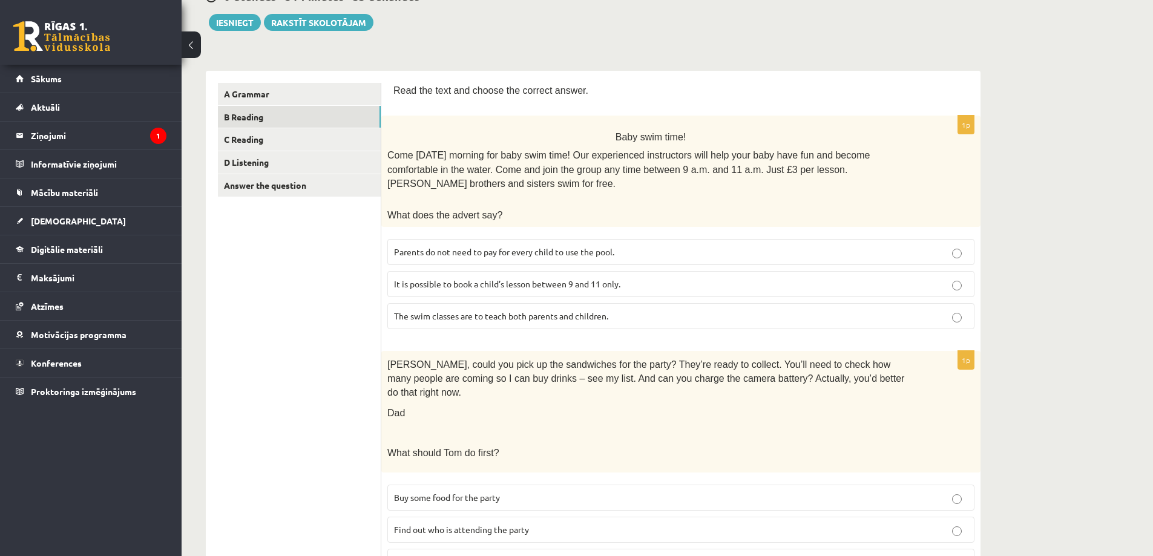
scroll to position [0, 0]
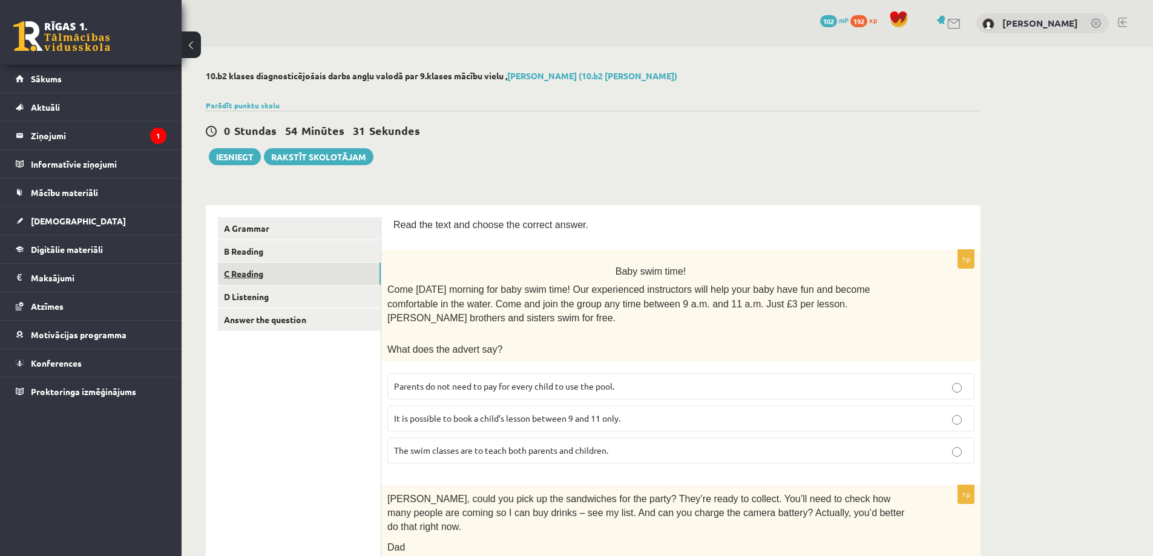
click at [295, 274] on link "C Reading" at bounding box center [299, 274] width 163 height 22
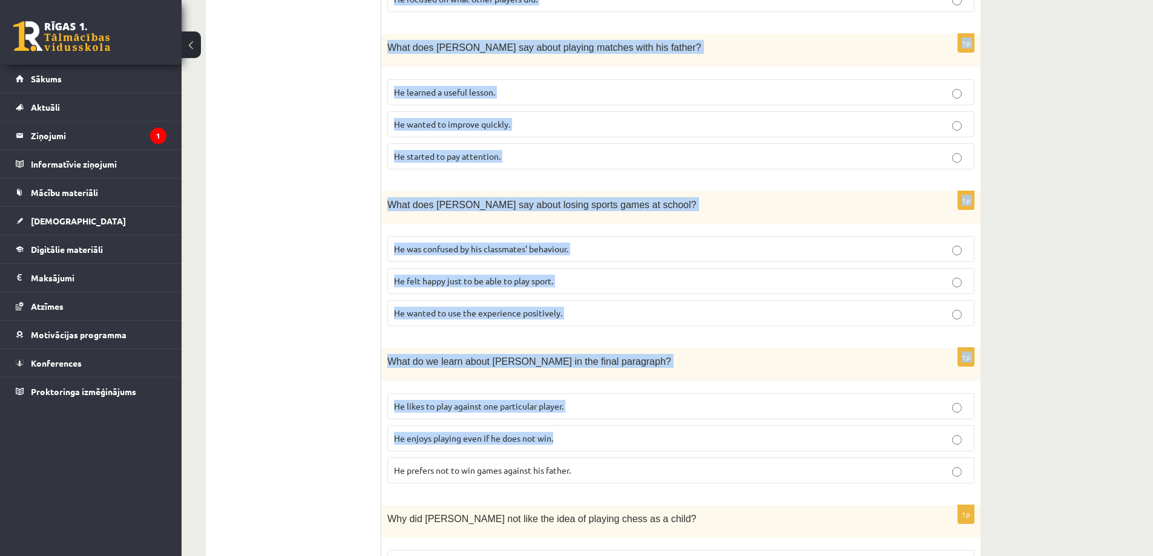
scroll to position [963, 0]
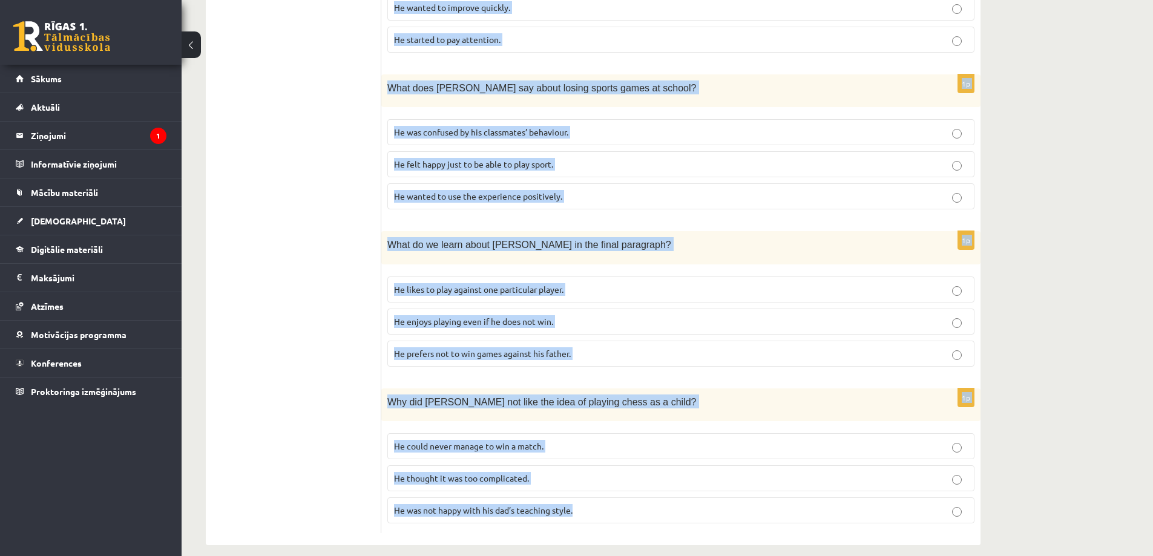
drag, startPoint x: 395, startPoint y: 102, endPoint x: 622, endPoint y: 510, distance: 466.1
copy form "Read the article about chess and choose the correct answer for each question. P…"
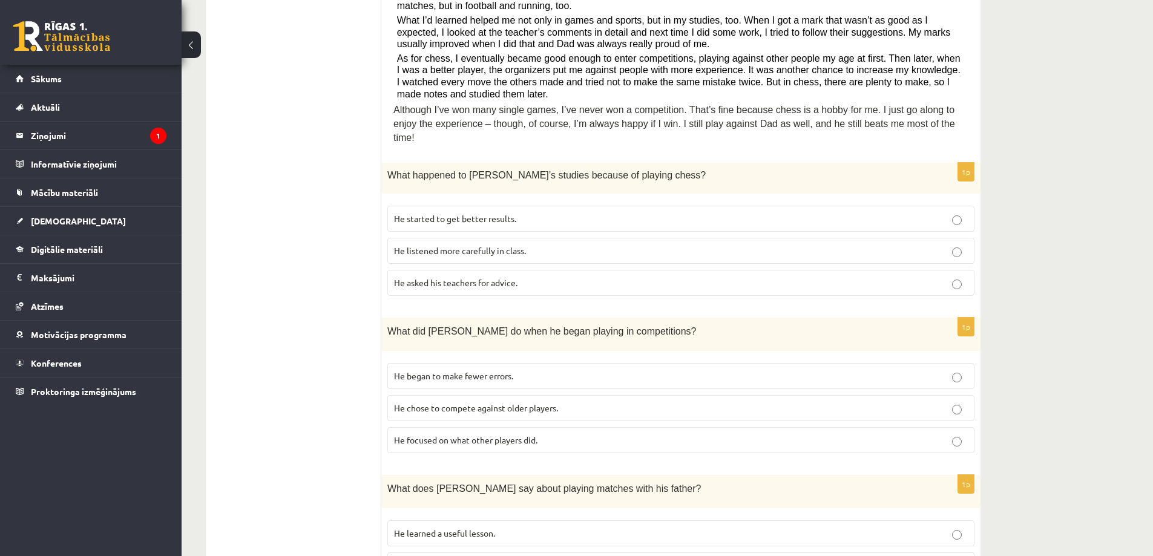
scroll to position [424, 0]
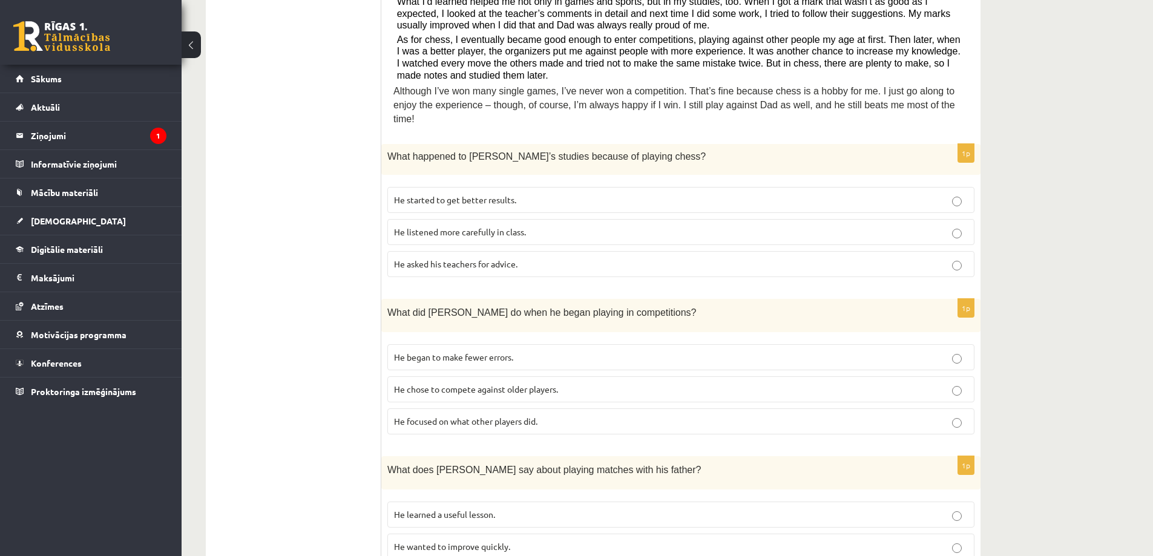
click at [436, 194] on span "He started to get better results." at bounding box center [455, 199] width 122 height 11
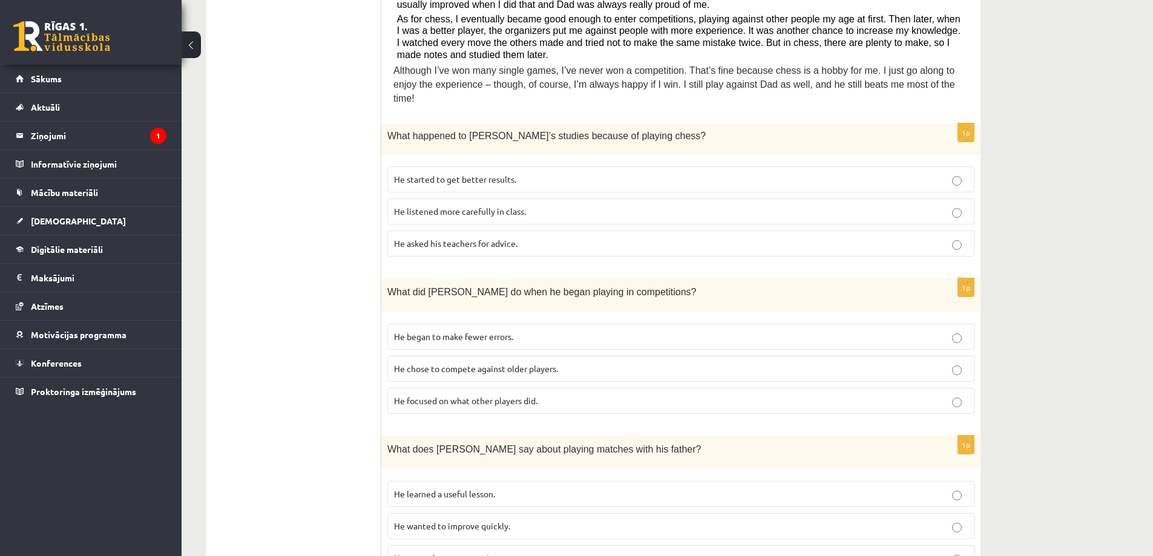
scroll to position [484, 0]
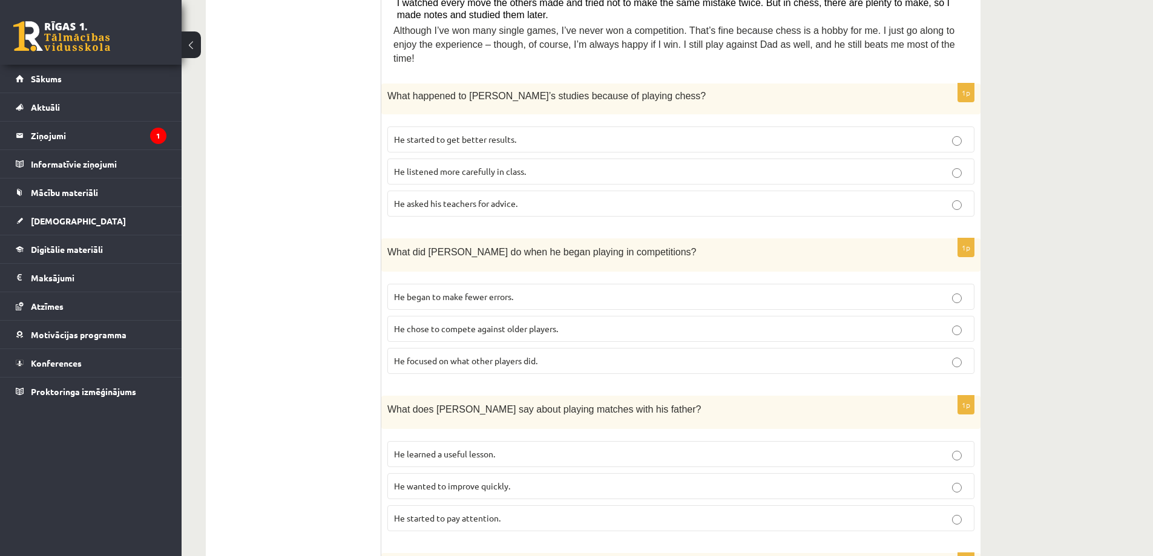
click at [446, 355] on span "He focused on what other players did." at bounding box center [465, 360] width 143 height 11
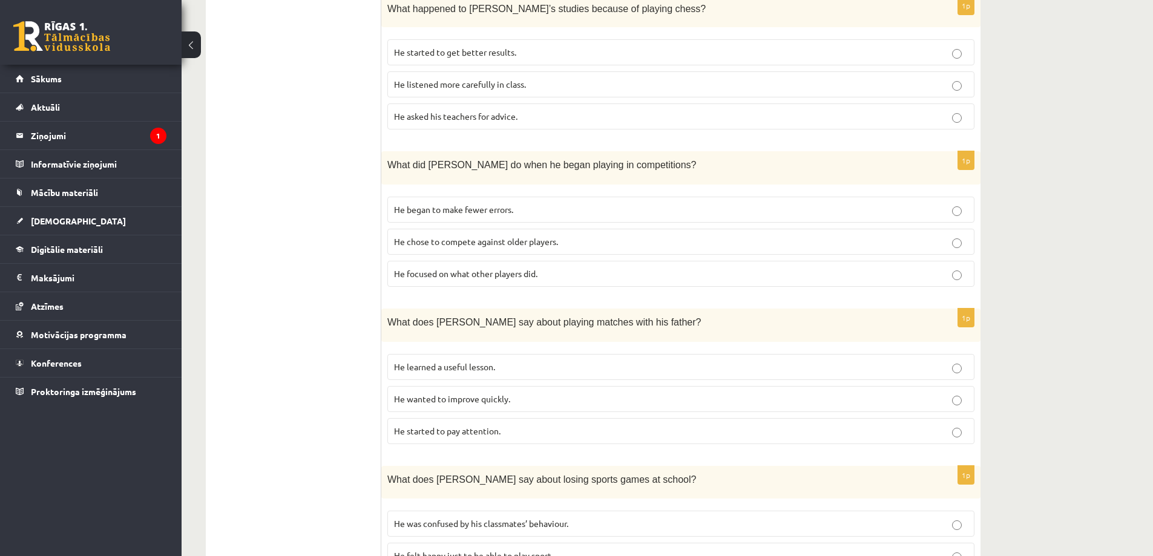
scroll to position [605, 0]
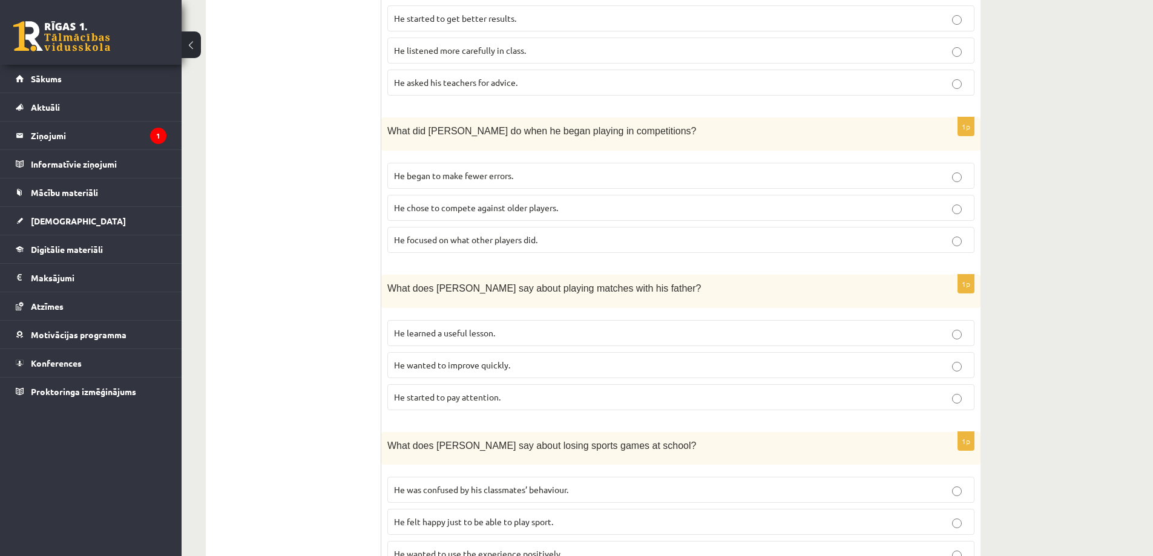
click at [425, 326] on label "He learned a useful lesson." at bounding box center [680, 333] width 587 height 26
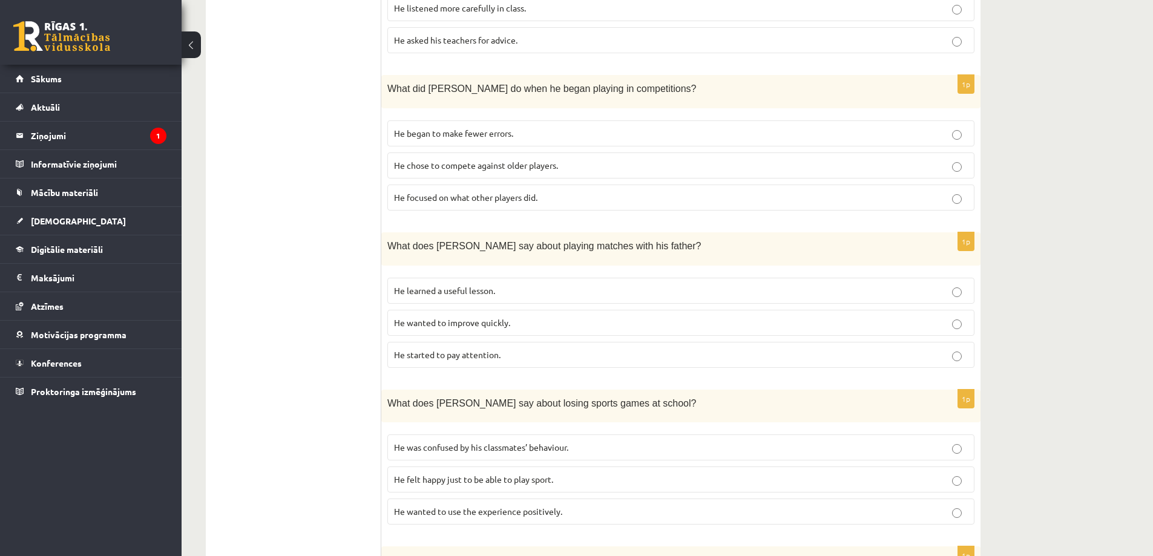
scroll to position [726, 0]
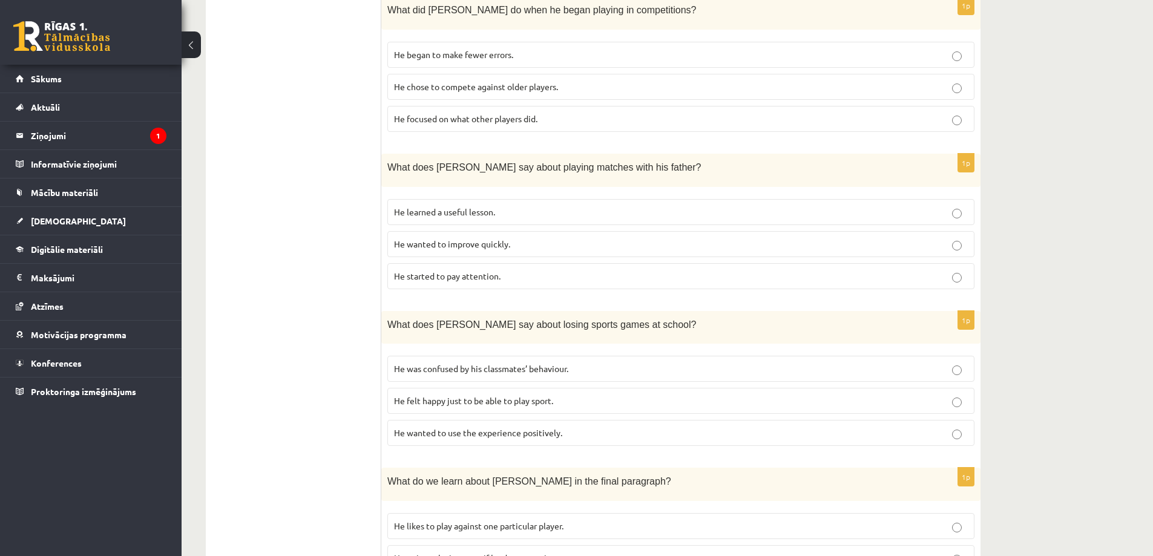
click at [480, 427] on span "He wanted to use the experience positively." at bounding box center [478, 432] width 168 height 11
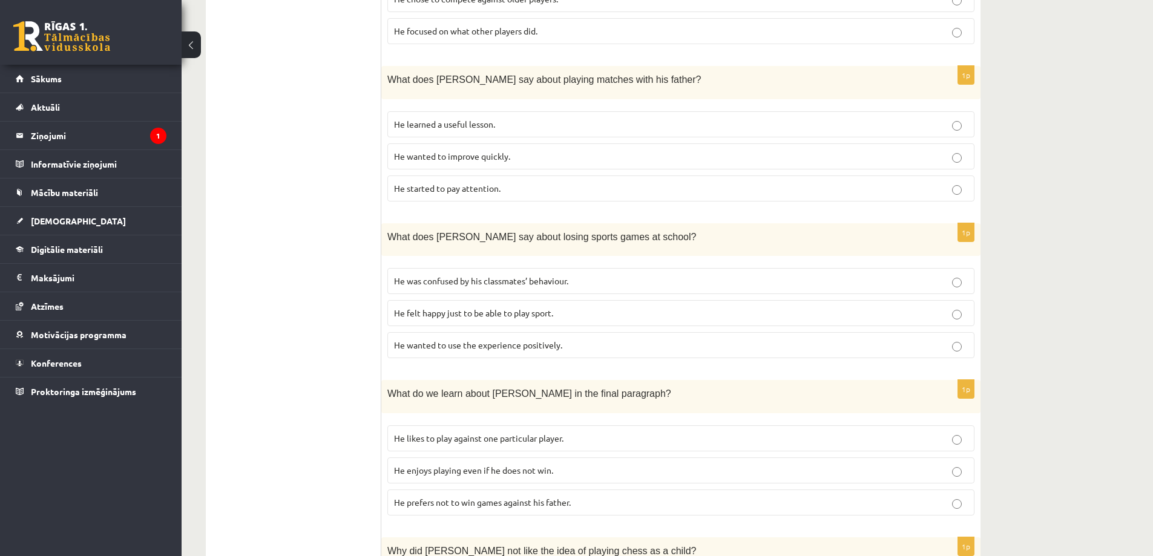
scroll to position [963, 0]
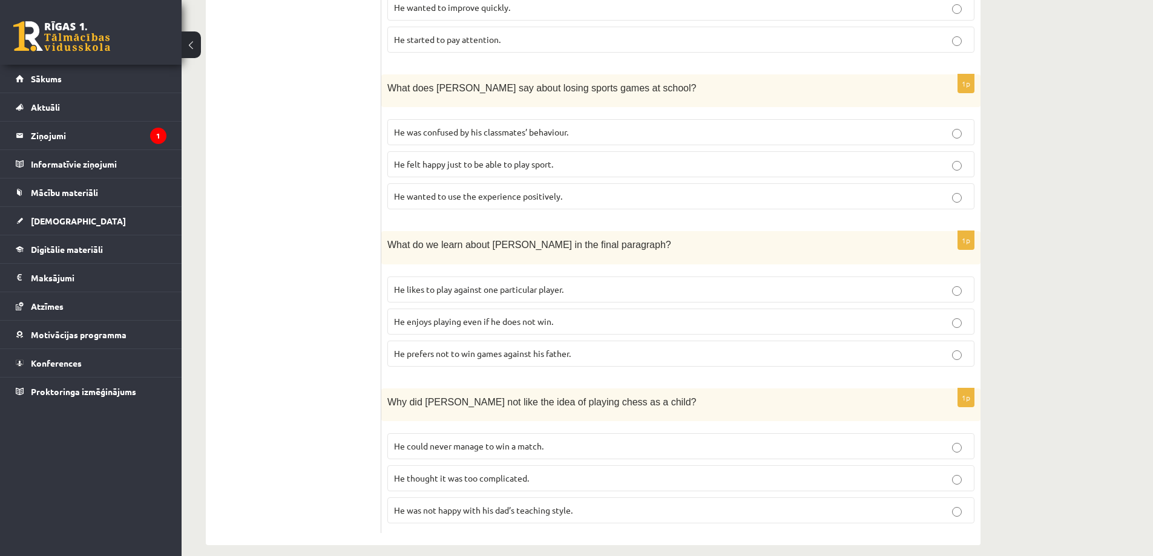
click at [413, 309] on label "He enjoys playing even if he does not win." at bounding box center [680, 322] width 587 height 26
click at [468, 473] on span "He thought it was too complicated." at bounding box center [461, 478] width 135 height 11
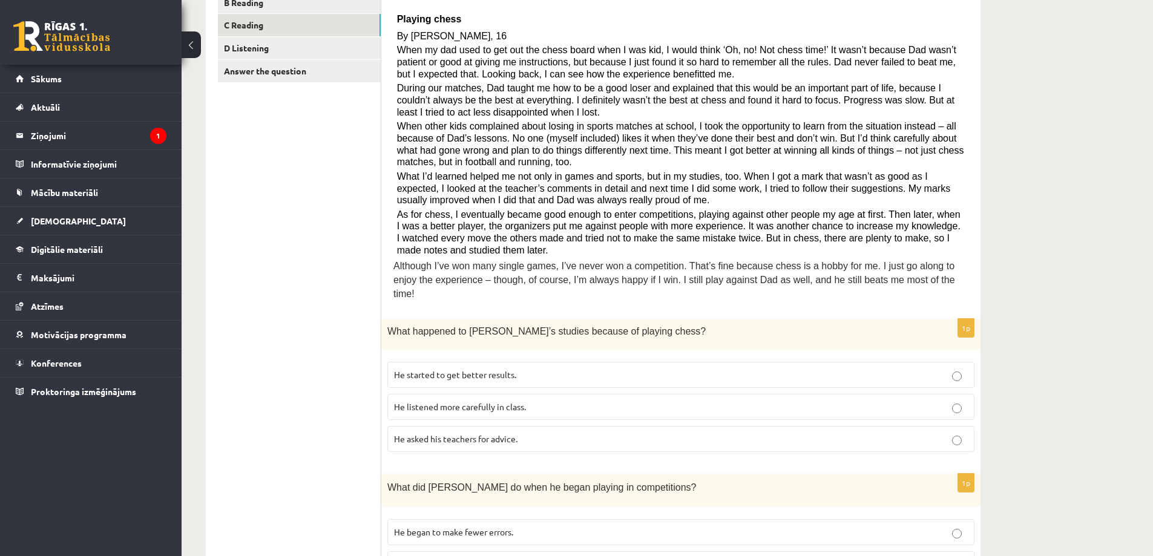
scroll to position [0, 0]
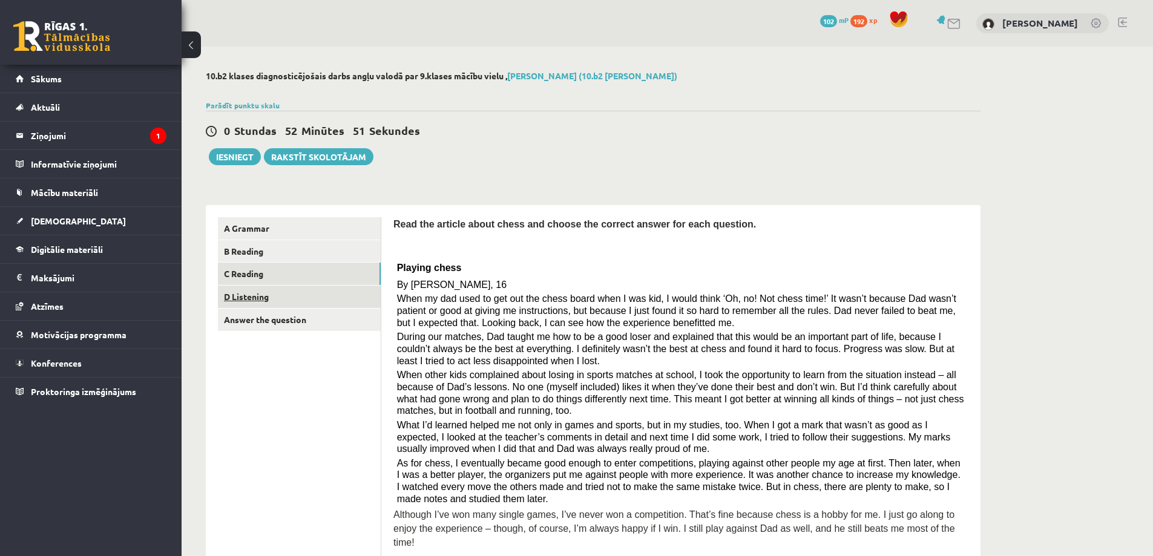
click at [275, 298] on link "D Listening" at bounding box center [299, 297] width 163 height 22
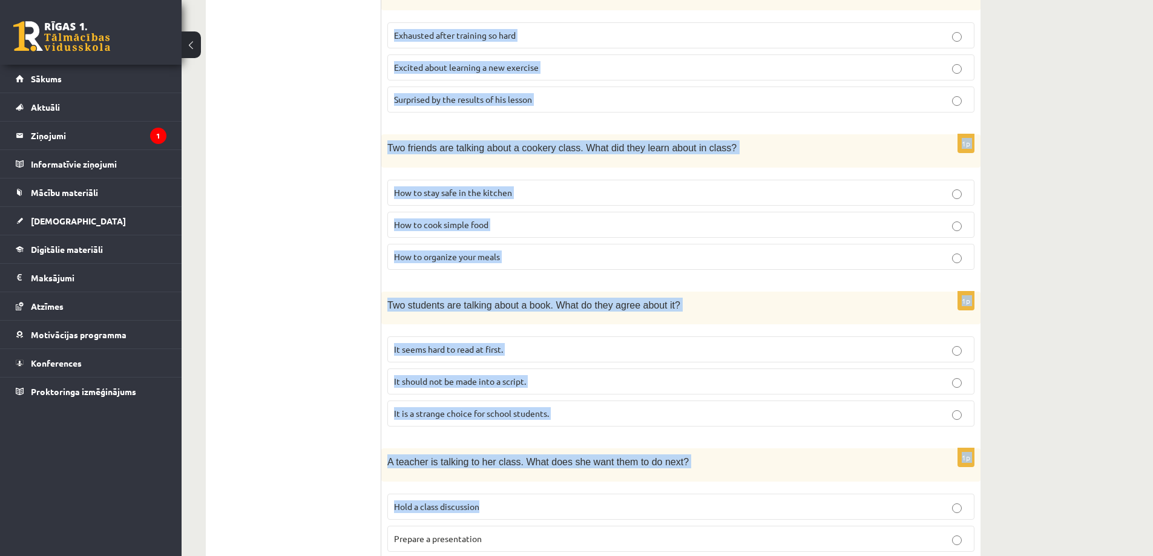
scroll to position [709, 0]
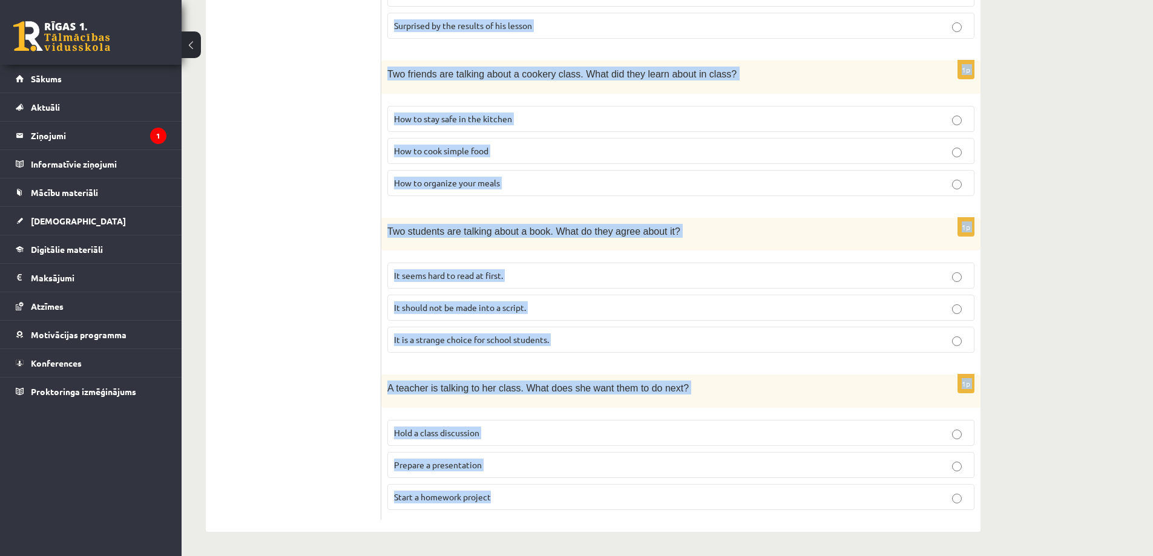
drag, startPoint x: 393, startPoint y: 101, endPoint x: 674, endPoint y: 492, distance: 481.1
click at [674, 492] on form "Listen to the conversation and answer the question. 1p Two friends are talking …" at bounding box center [680, 14] width 575 height 1011
copy form "Listen to the conversation and answer the question. 1p Two friends are talking …"
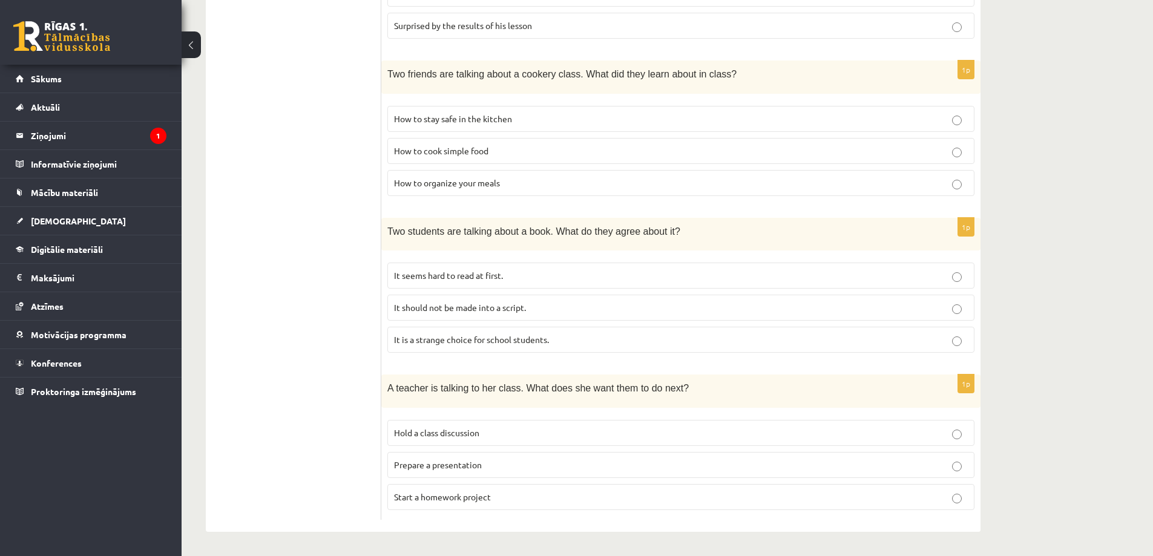
click at [275, 310] on ul "A Grammar B Reading C Reading D Listening Answer the question" at bounding box center [299, 14] width 163 height 1011
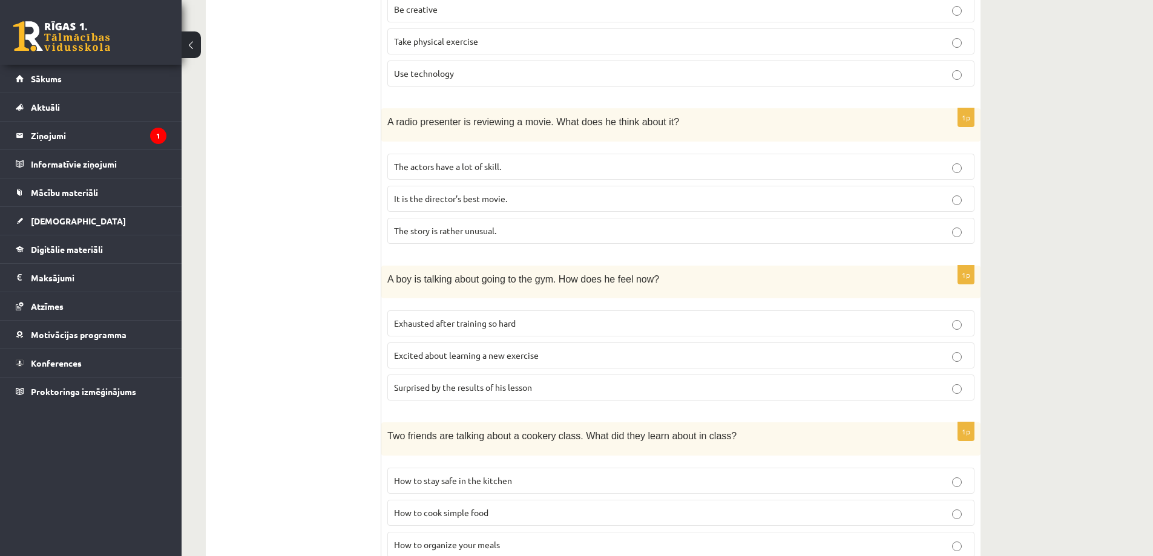
scroll to position [44, 0]
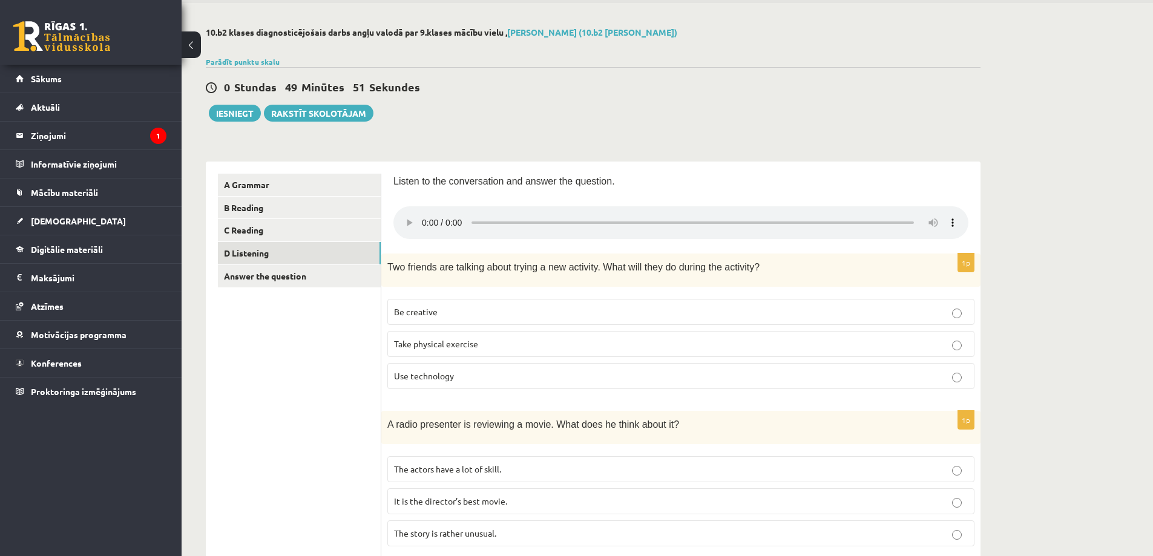
click at [438, 306] on p "Be creative" at bounding box center [681, 312] width 574 height 13
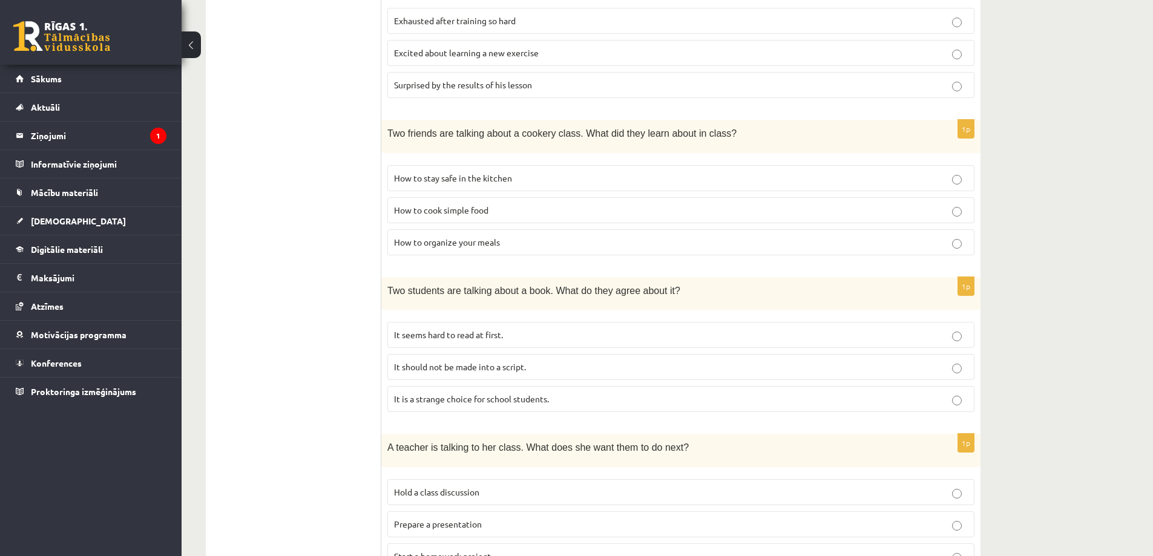
scroll to position [588, 0]
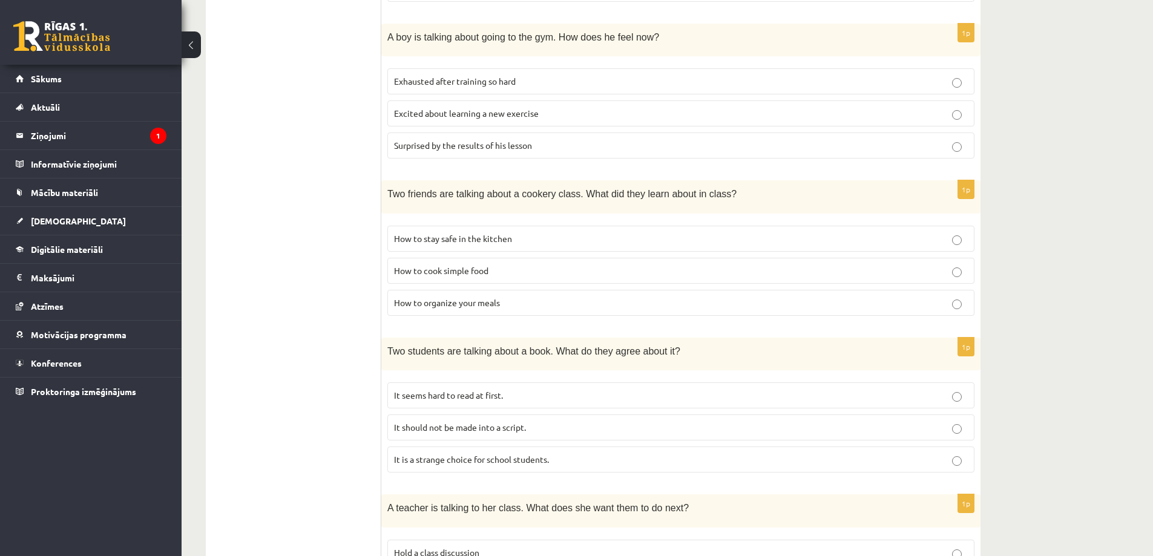
click at [485, 274] on span "How to cook simple food" at bounding box center [441, 270] width 94 height 11
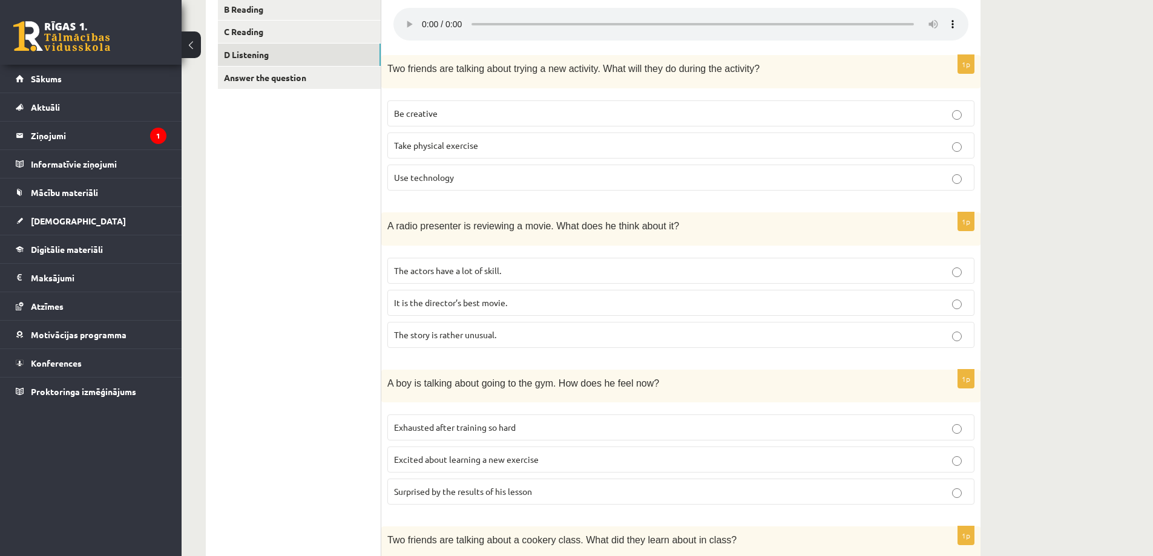
scroll to position [303, 0]
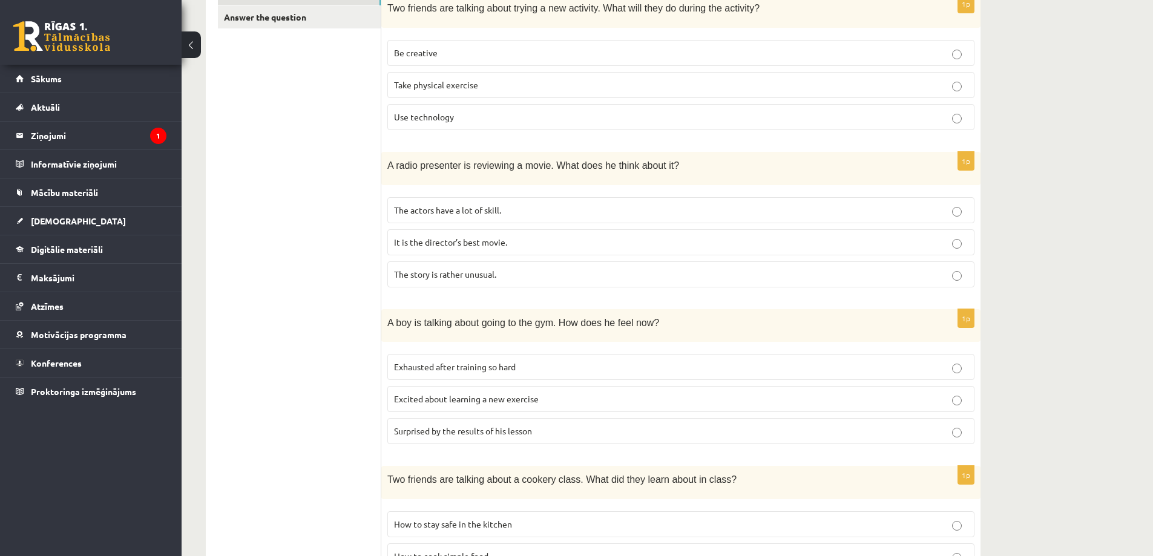
click at [441, 372] on span "Exhausted after training so hard" at bounding box center [455, 366] width 122 height 11
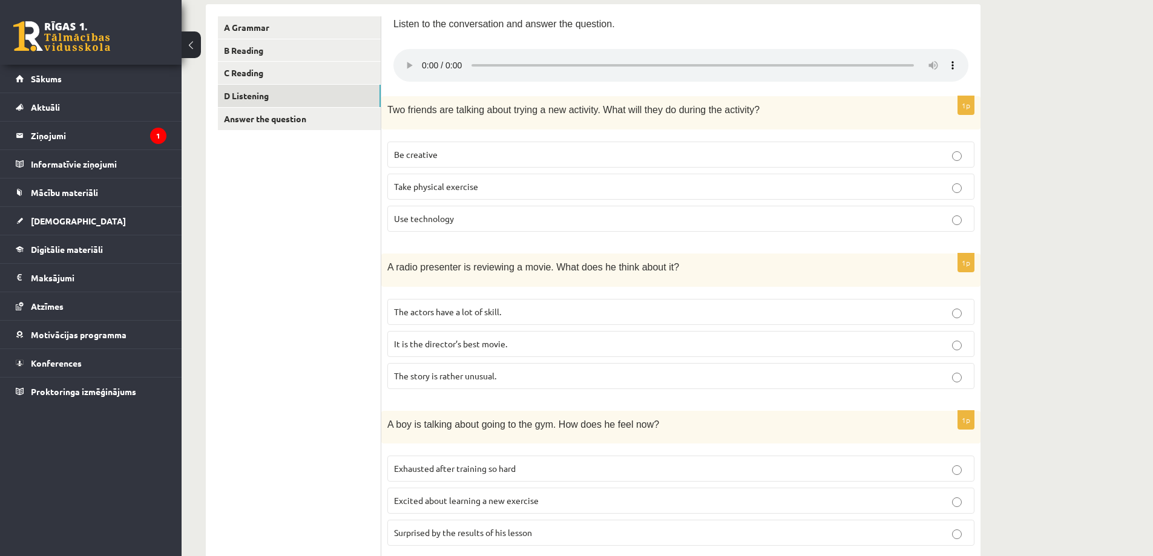
scroll to position [182, 0]
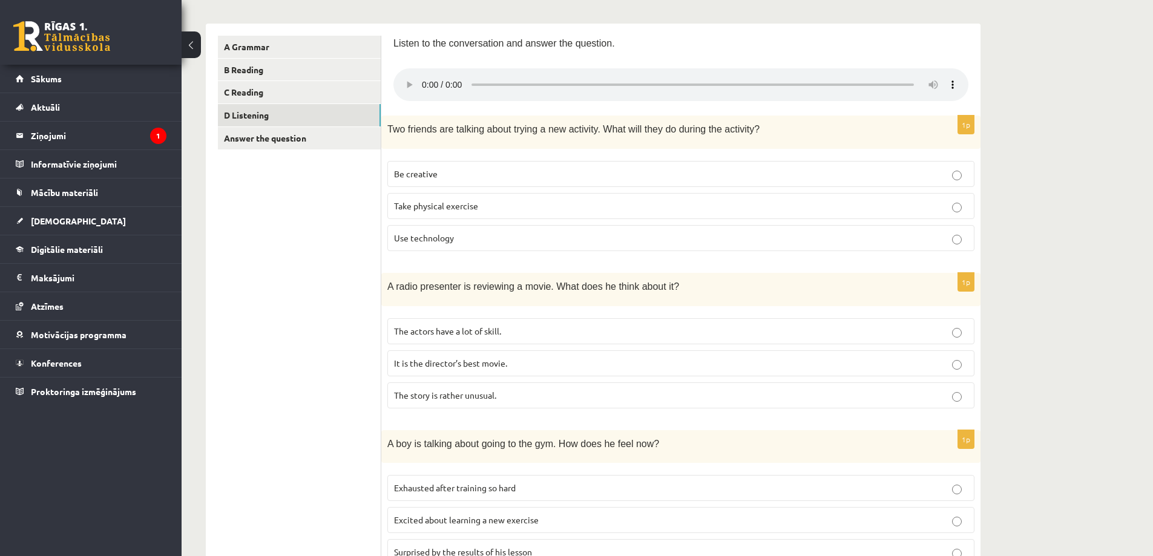
click at [404, 358] on p "It is the director’s best movie." at bounding box center [681, 363] width 574 height 13
click at [388, 392] on label "The story is rather unusual." at bounding box center [680, 396] width 587 height 26
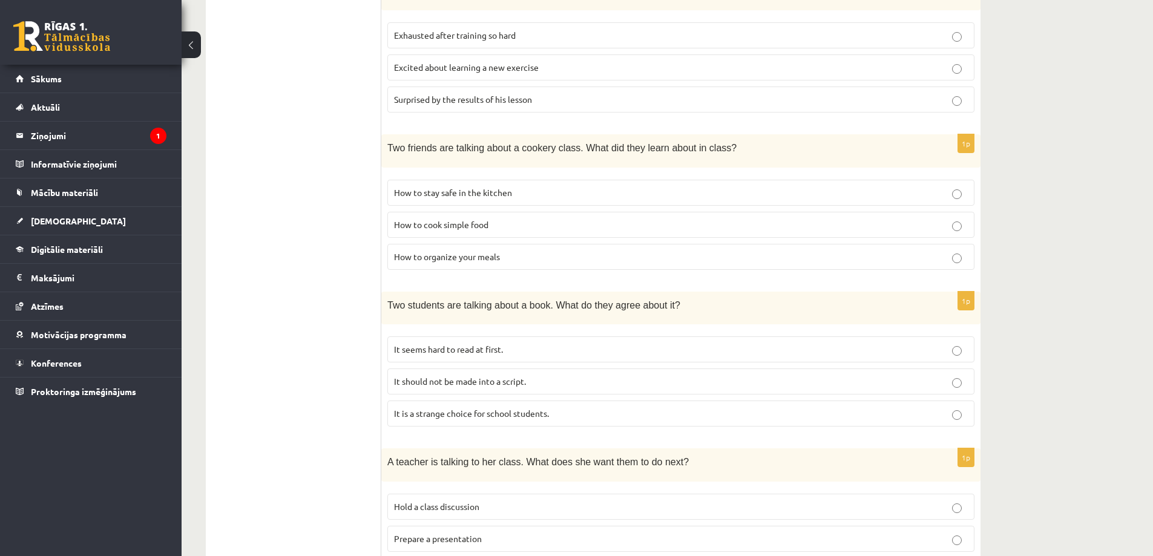
scroll to position [666, 0]
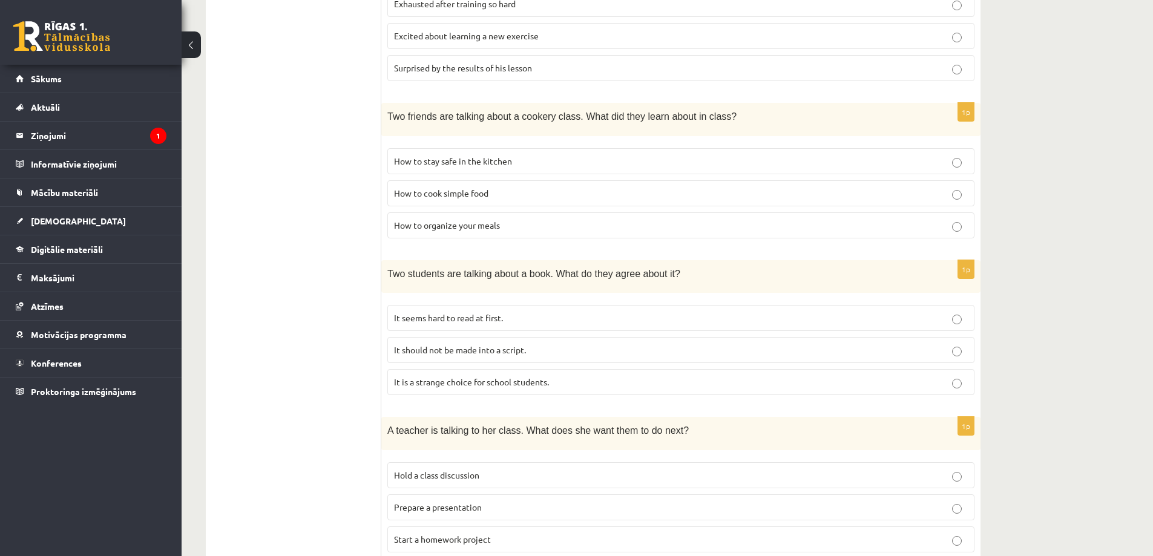
click at [456, 323] on span "It seems hard to read at first." at bounding box center [448, 317] width 109 height 11
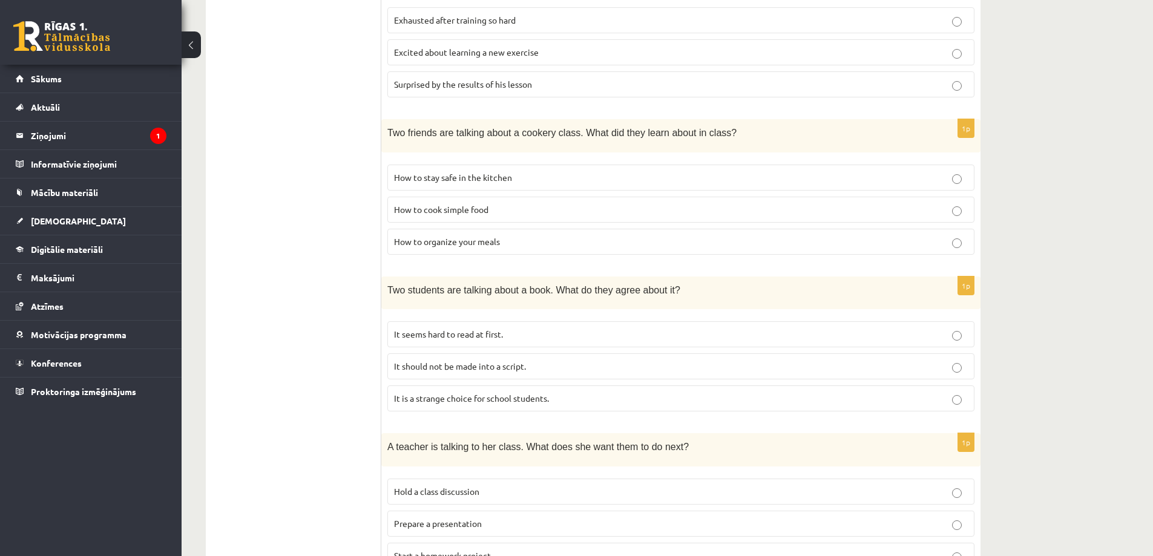
scroll to position [709, 0]
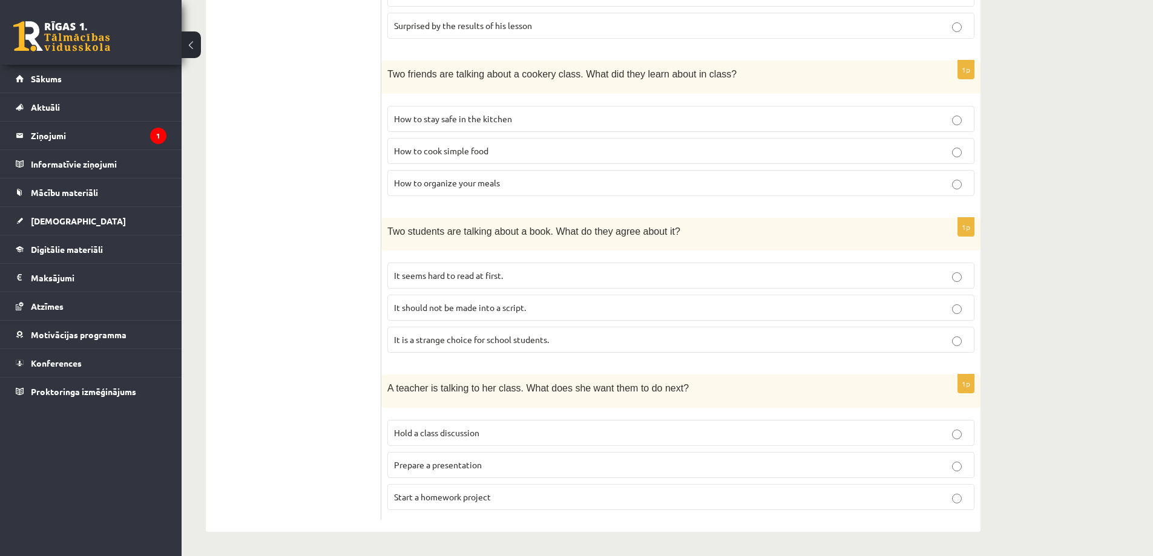
click at [420, 468] on span "Prepare a presentation" at bounding box center [438, 464] width 88 height 11
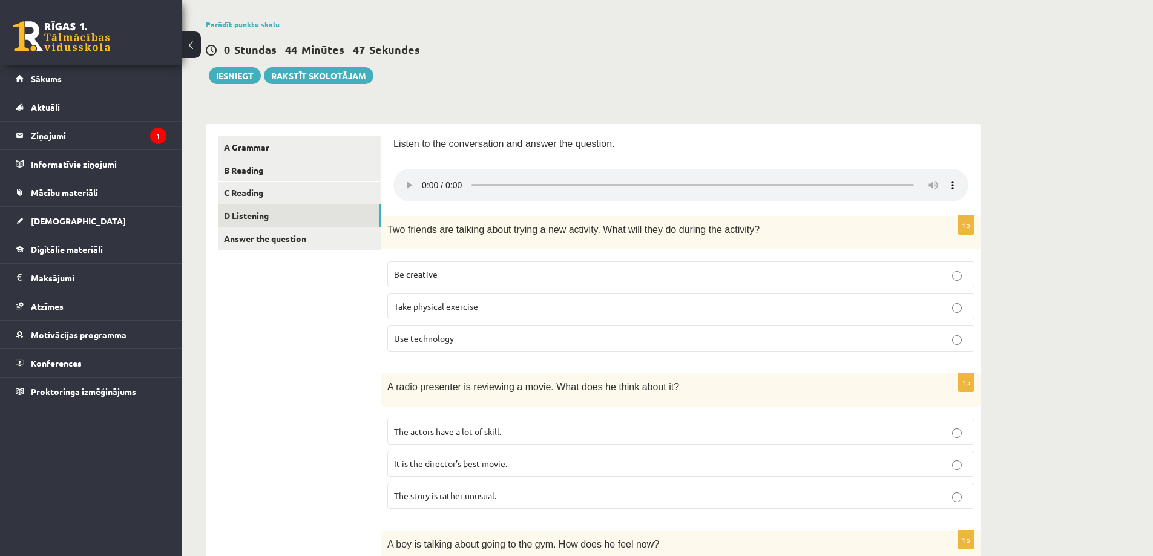
scroll to position [0, 0]
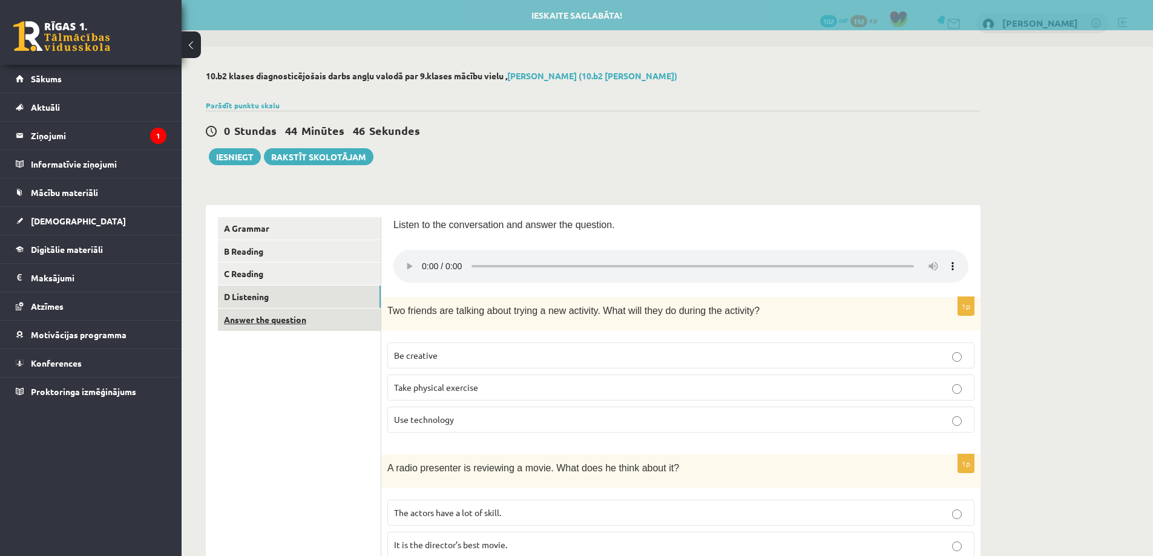
click at [309, 325] on link "Answer the question" at bounding box center [299, 320] width 163 height 22
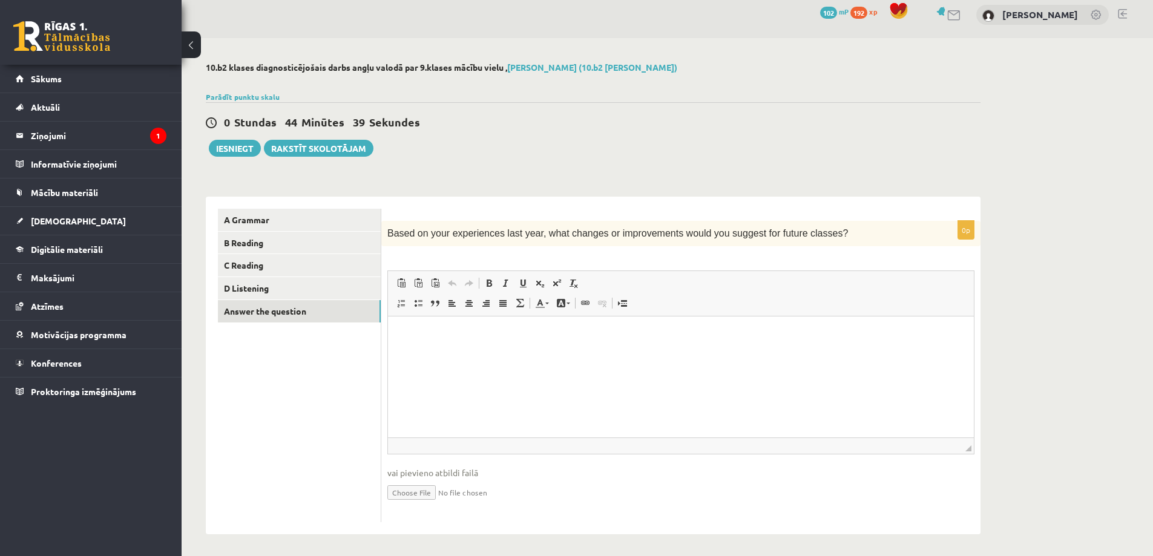
scroll to position [12, 0]
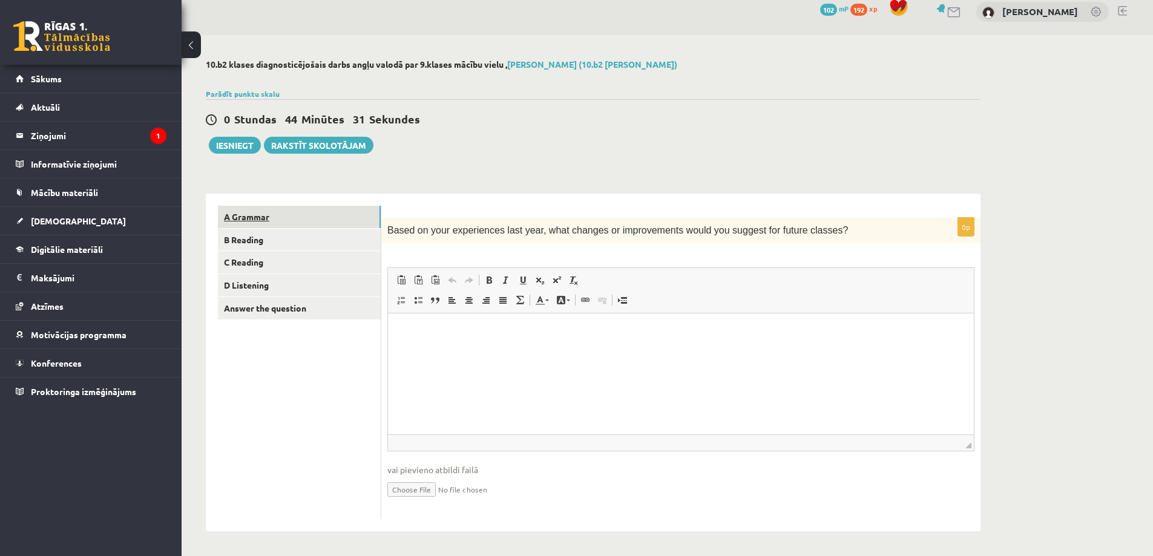
click at [344, 222] on link "A Grammar" at bounding box center [299, 217] width 163 height 22
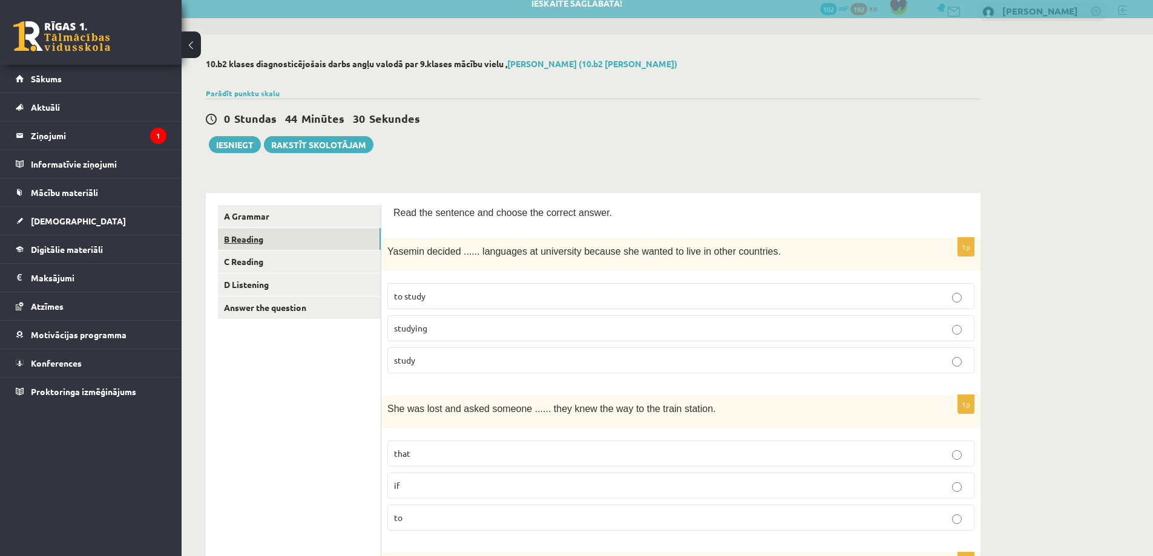
click at [340, 240] on link "B Reading" at bounding box center [299, 239] width 163 height 22
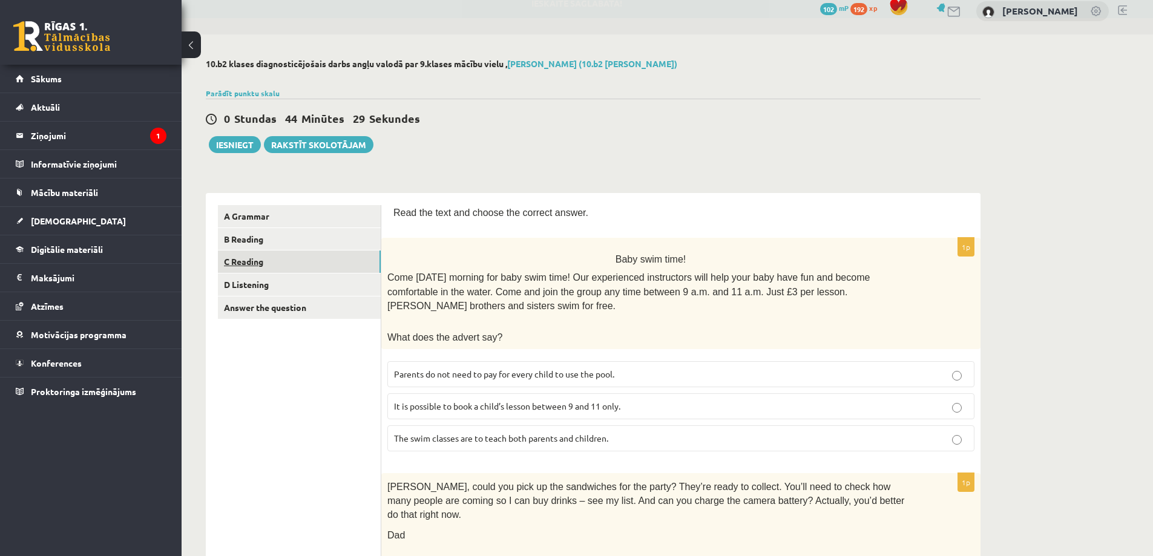
click at [337, 260] on link "C Reading" at bounding box center [299, 262] width 163 height 22
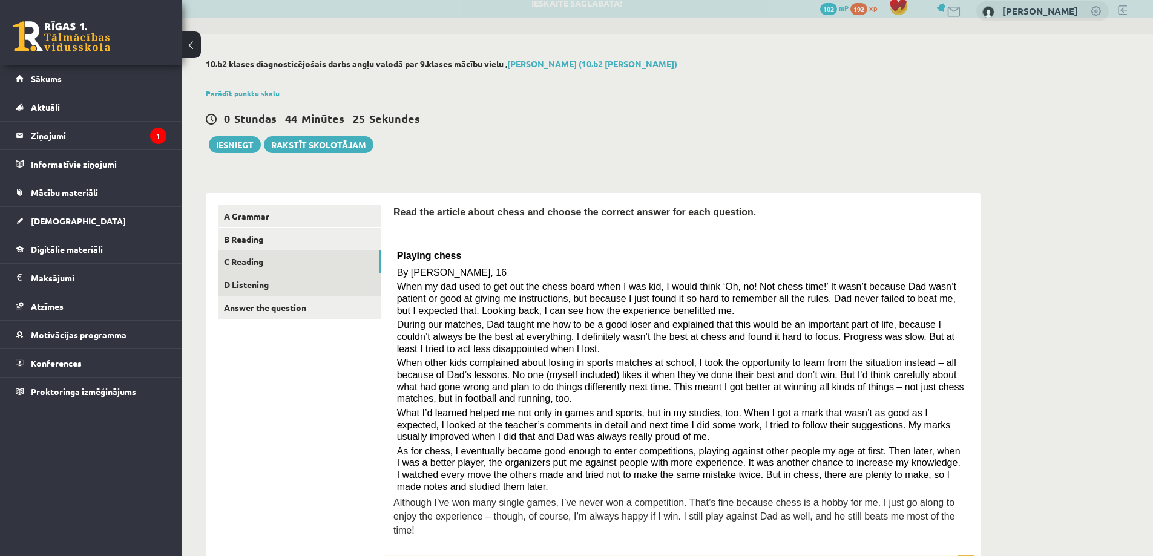
click at [302, 288] on link "D Listening" at bounding box center [299, 285] width 163 height 22
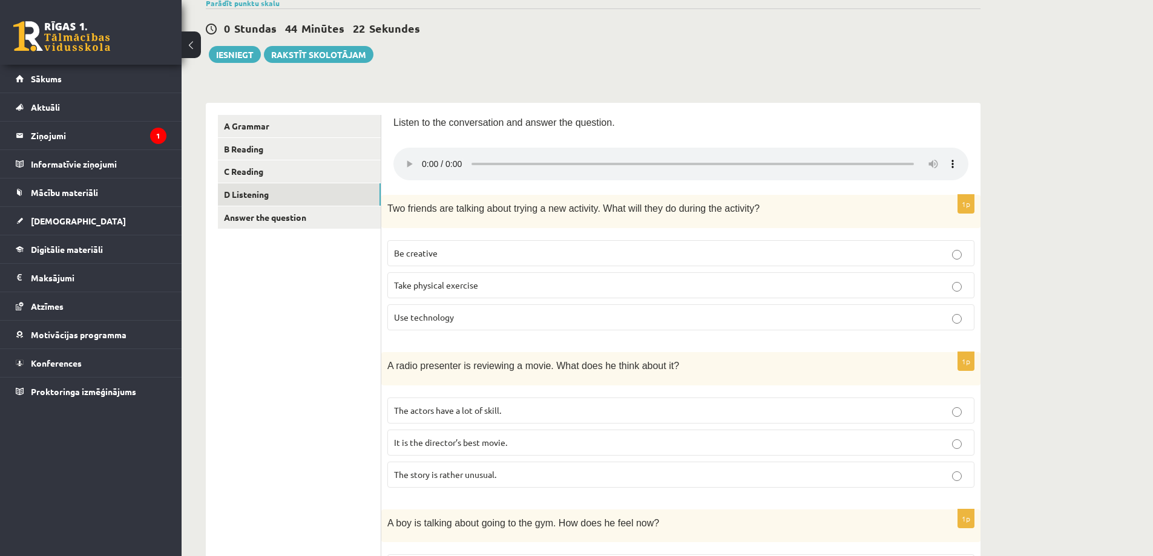
scroll to position [0, 0]
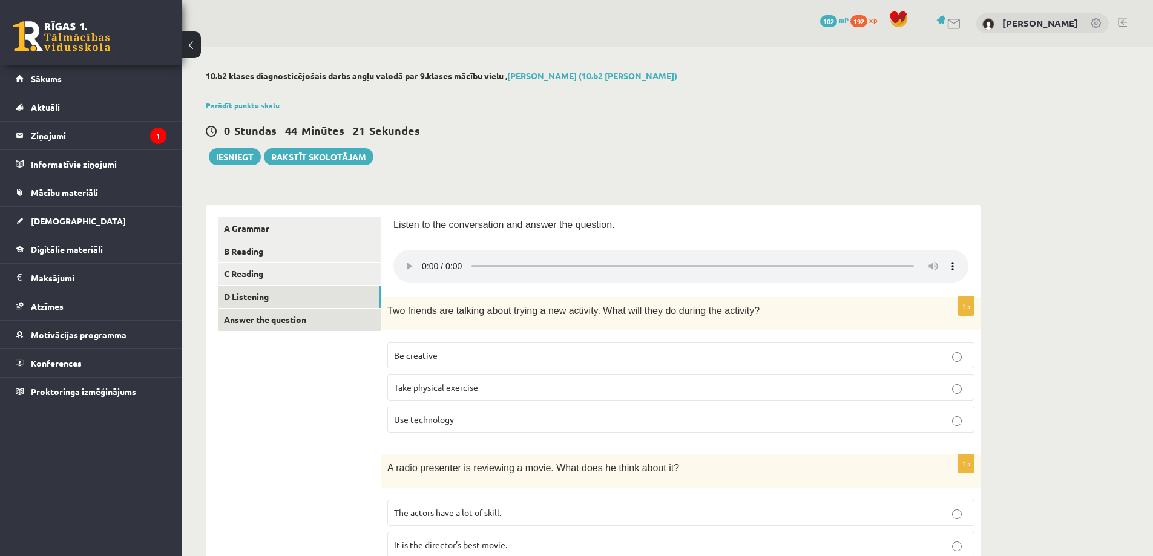
click at [302, 318] on link "Answer the question" at bounding box center [299, 320] width 163 height 22
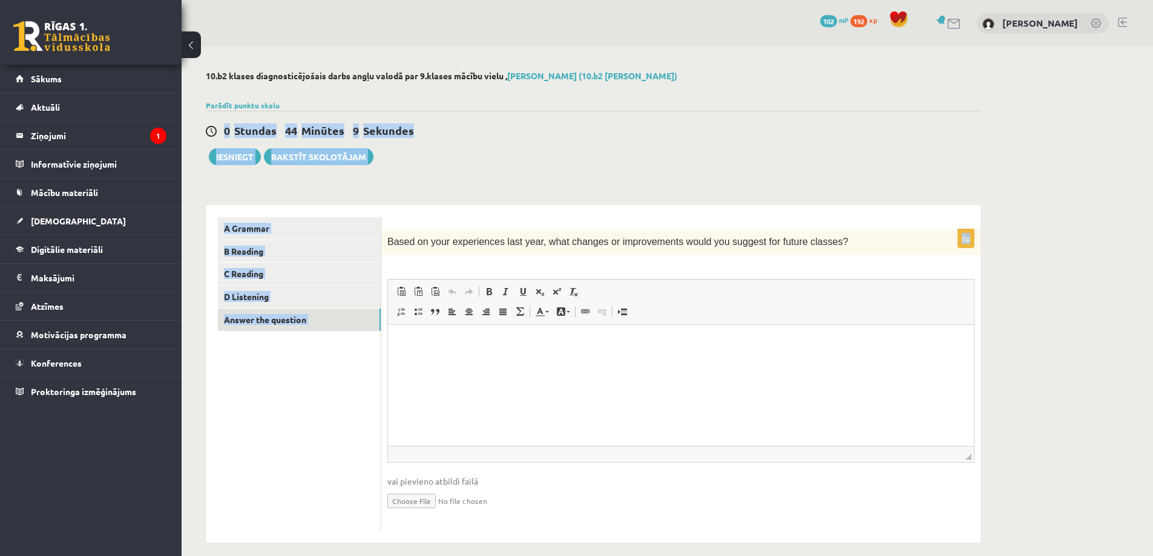
drag, startPoint x: 202, startPoint y: 161, endPoint x: 383, endPoint y: 166, distance: 181.7
click at [383, 166] on div "10.b2 klases diagnosticējošais darbs angļu valodā par 9.klases mācību vielu , E…" at bounding box center [593, 307] width 823 height 521
click at [489, 156] on div "0 Stundas 43 Minūtes 48 Sekundes Ieskaite saglabāta! Iesniegt Rakstīt skolotājam" at bounding box center [593, 138] width 775 height 54
click at [331, 182] on div "10.b2 klases diagnosticējošais darbs angļu valodā par 9.klases mācību vielu , E…" at bounding box center [593, 307] width 823 height 521
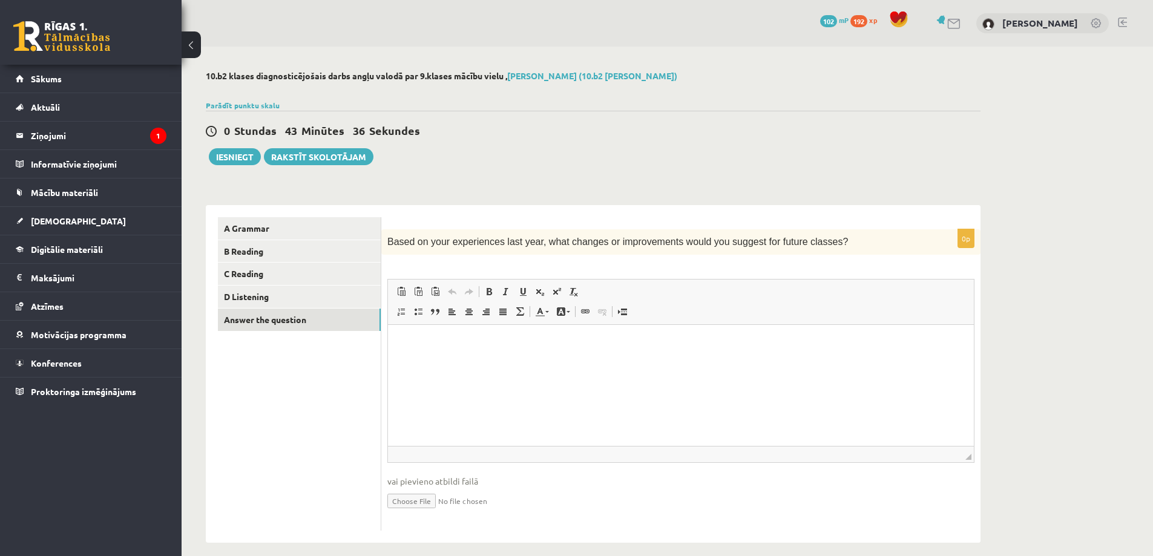
drag, startPoint x: 205, startPoint y: 140, endPoint x: 372, endPoint y: 166, distance: 169.7
click at [372, 166] on div "10.b2 klases diagnosticējošais darbs angļu valodā par 9.klases mācību vielu , E…" at bounding box center [593, 307] width 823 height 521
click at [398, 183] on div "10.b2 klases diagnosticējošais darbs angļu valodā par 9.klases mācību vielu , E…" at bounding box center [593, 307] width 823 height 521
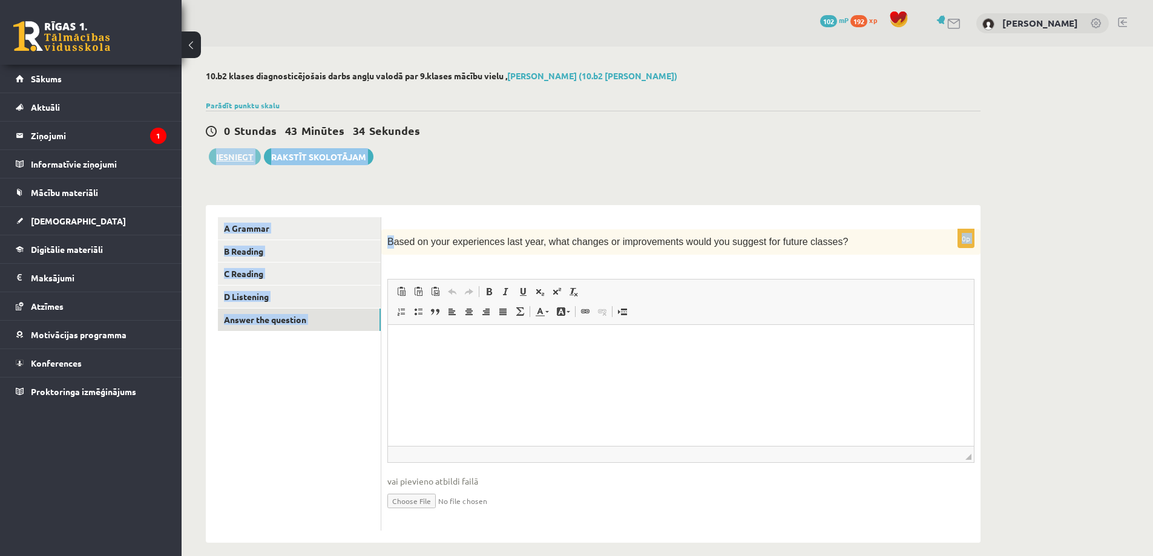
drag, startPoint x: 390, startPoint y: 179, endPoint x: 215, endPoint y: 158, distance: 176.8
click at [215, 158] on div "10.b2 klases diagnosticējošais darbs angļu valodā par 9.klases mācību vielu , E…" at bounding box center [593, 307] width 823 height 521
copy div "**********"
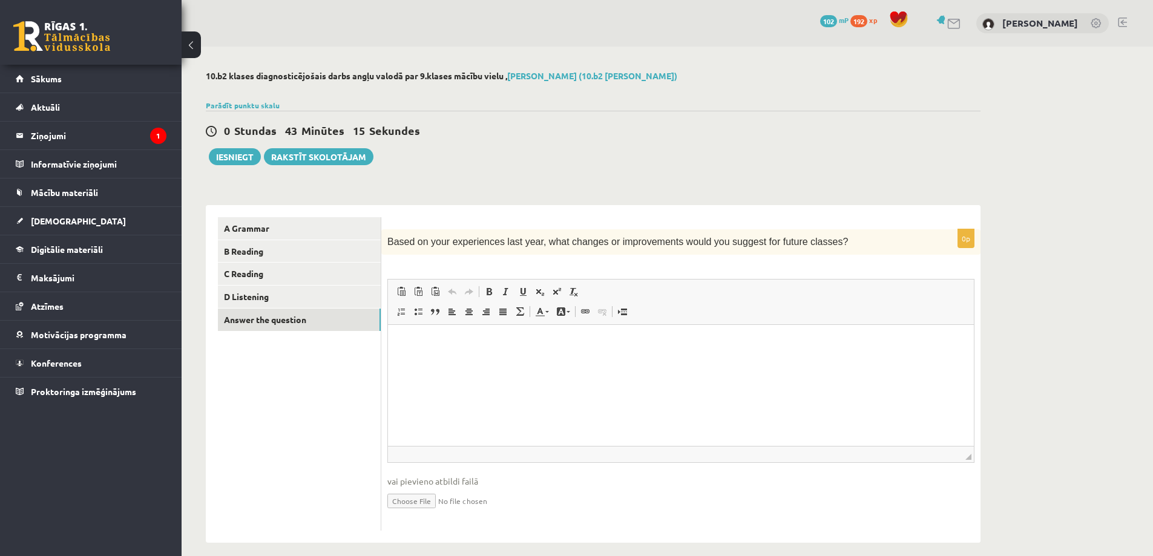
click at [430, 191] on div "10.b2 klases diagnosticējošais darbs angļu valodā par 9.klases mācību vielu , E…" at bounding box center [593, 307] width 823 height 521
click at [228, 161] on button "Iesniegt" at bounding box center [235, 156] width 52 height 17
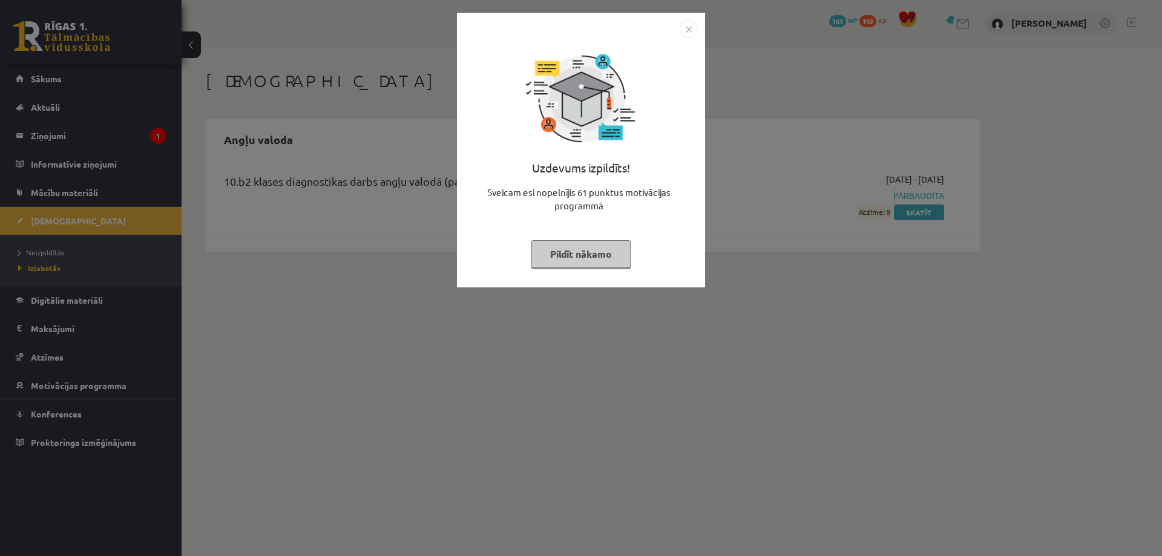
click at [686, 24] on img "Close" at bounding box center [689, 29] width 18 height 18
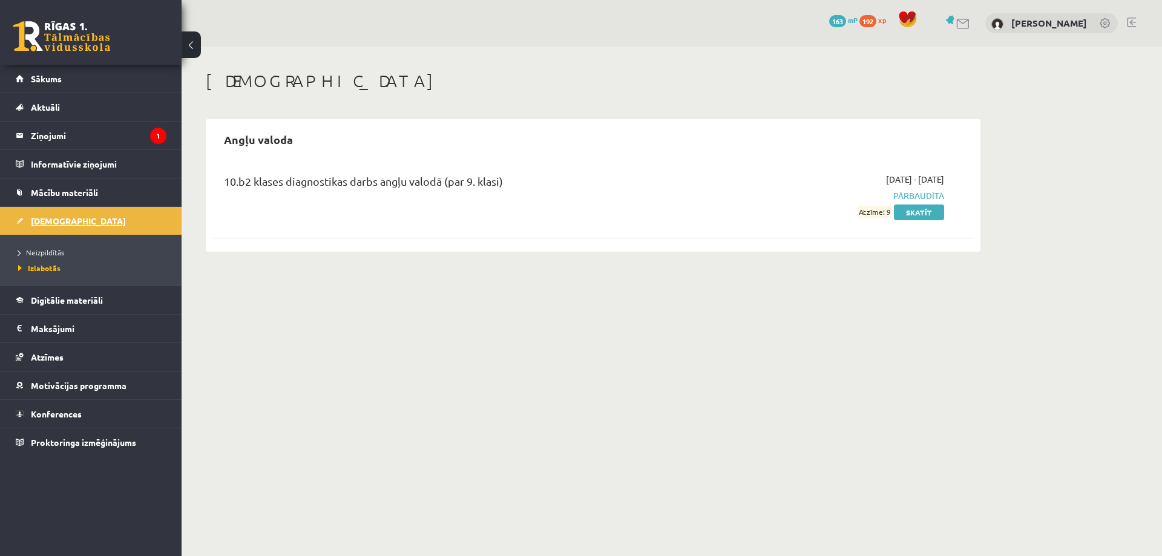
click at [65, 221] on span "[DEMOGRAPHIC_DATA]" at bounding box center [78, 221] width 95 height 11
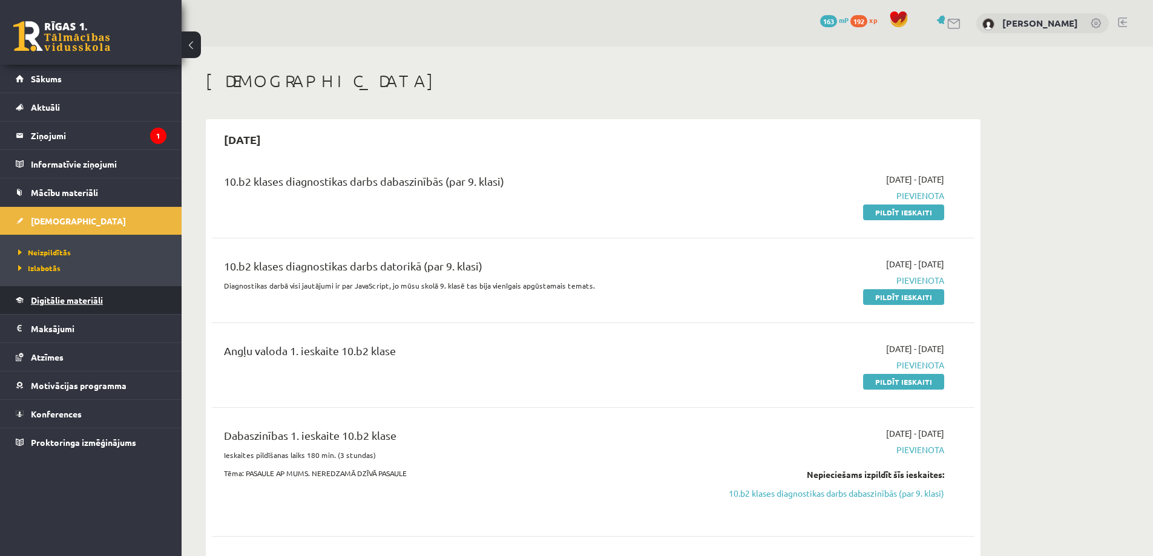
click at [81, 306] on link "Digitālie materiāli" at bounding box center [91, 300] width 151 height 28
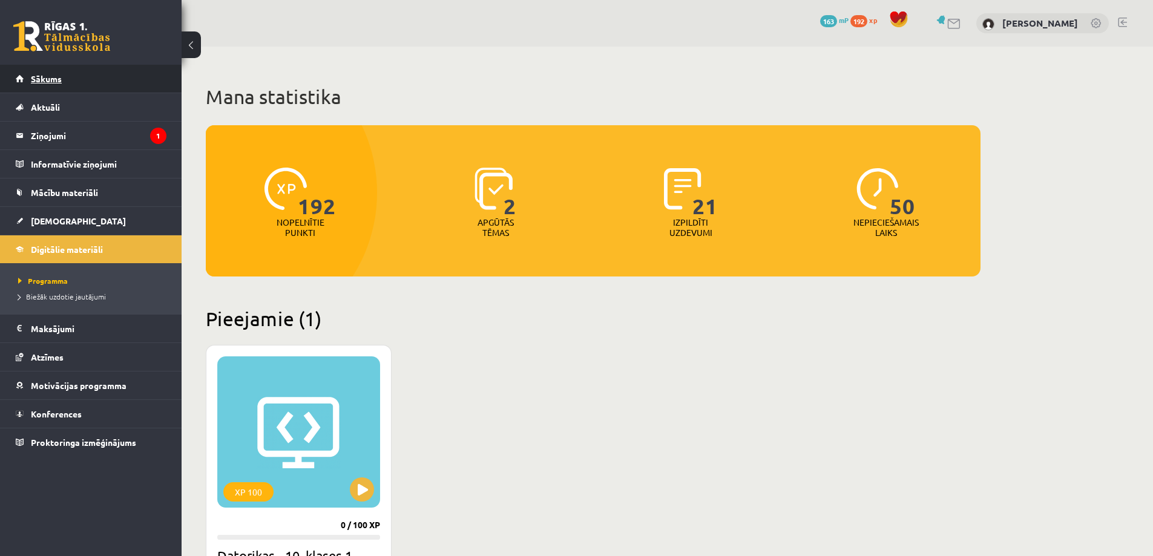
click at [142, 78] on link "Sākums" at bounding box center [91, 79] width 151 height 28
